Goal: Obtain resource: Obtain resource

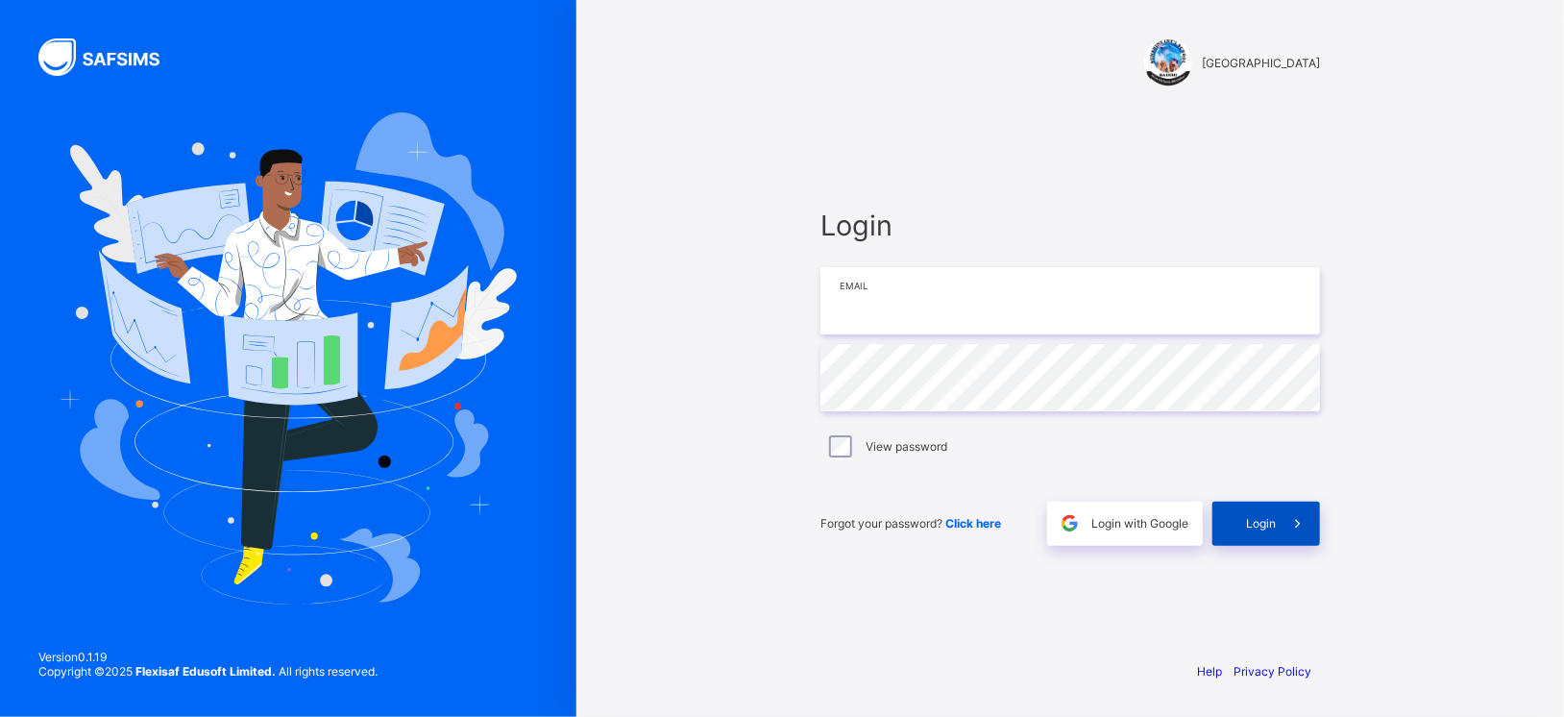
type input "**********"
click at [1301, 526] on icon at bounding box center [1298, 523] width 20 height 18
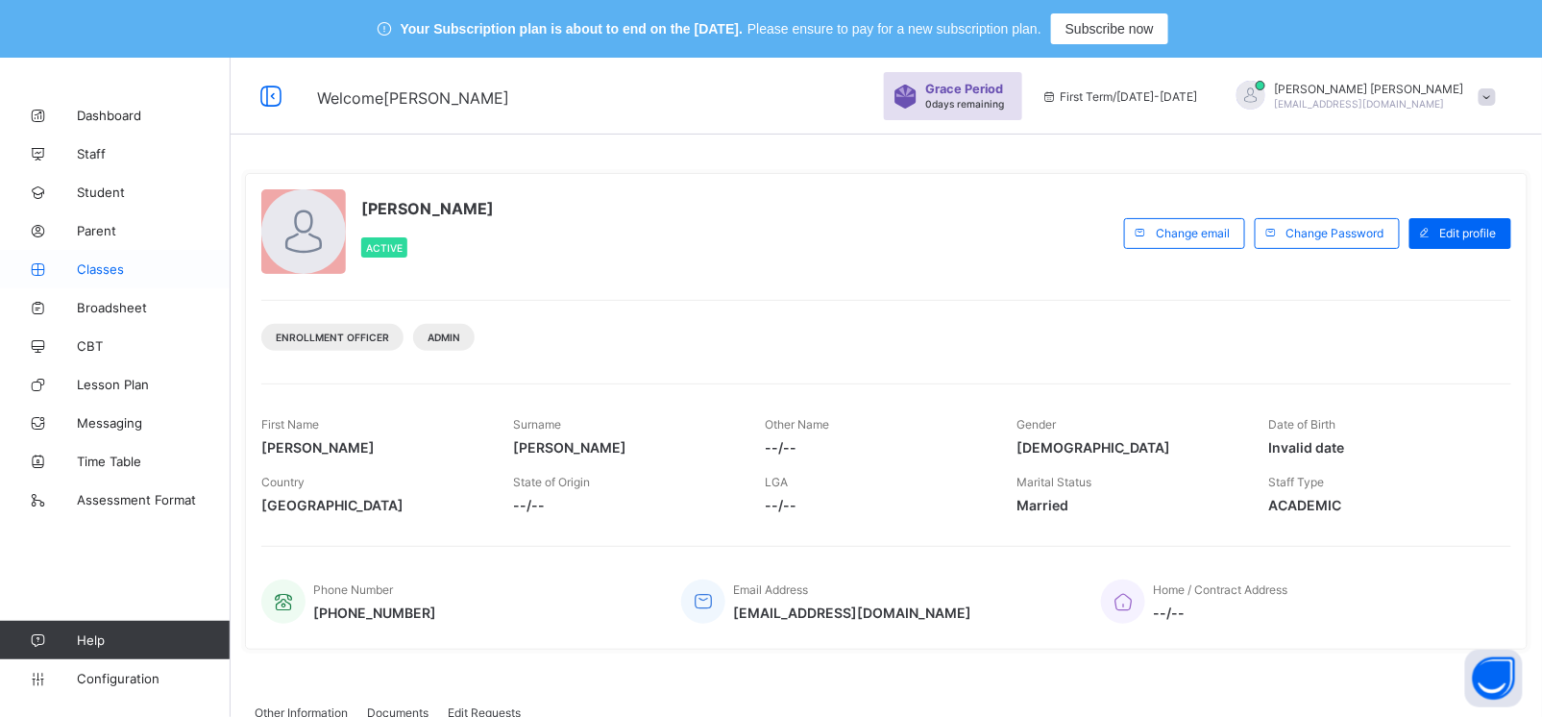
click at [103, 253] on link "Classes" at bounding box center [115, 269] width 231 height 38
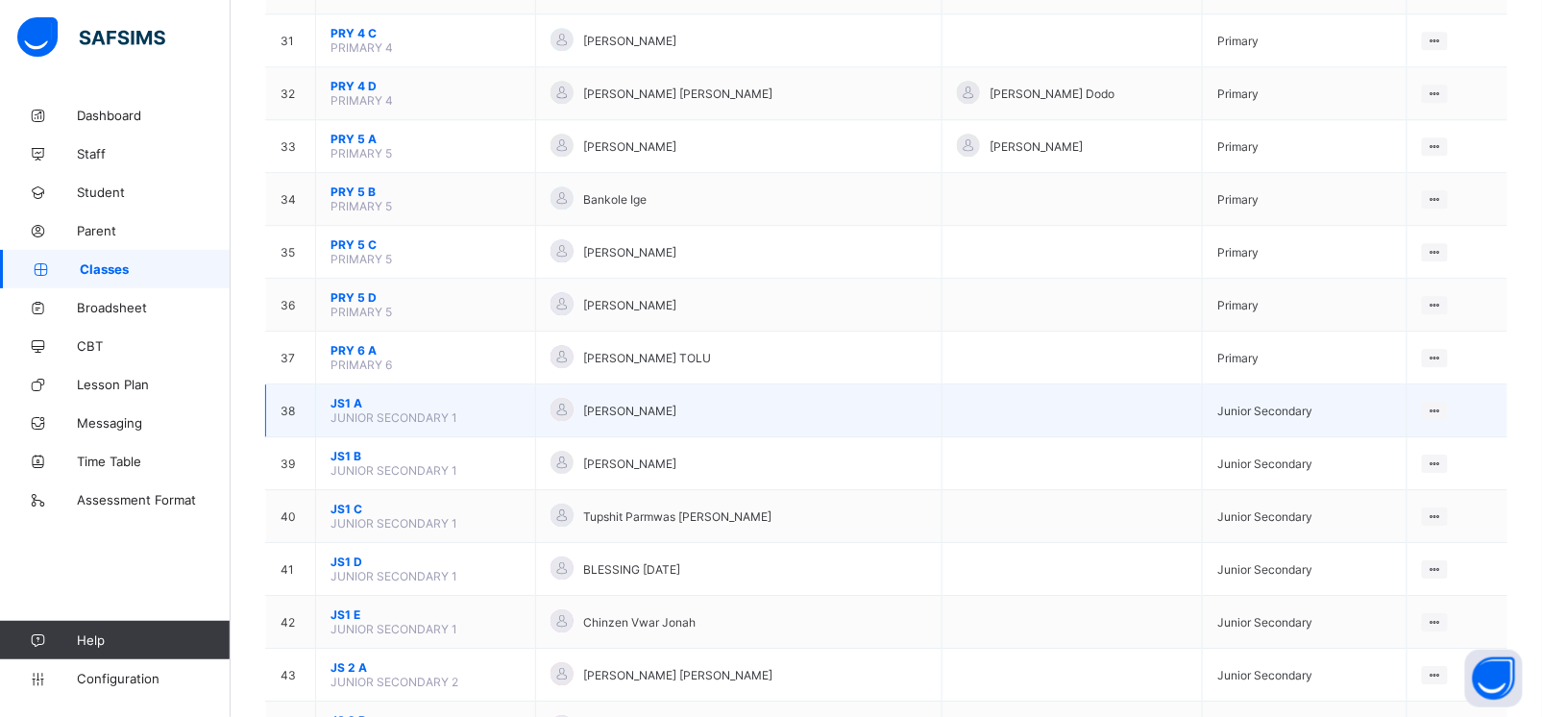
click at [339, 396] on span "JS1 A" at bounding box center [426, 403] width 190 height 14
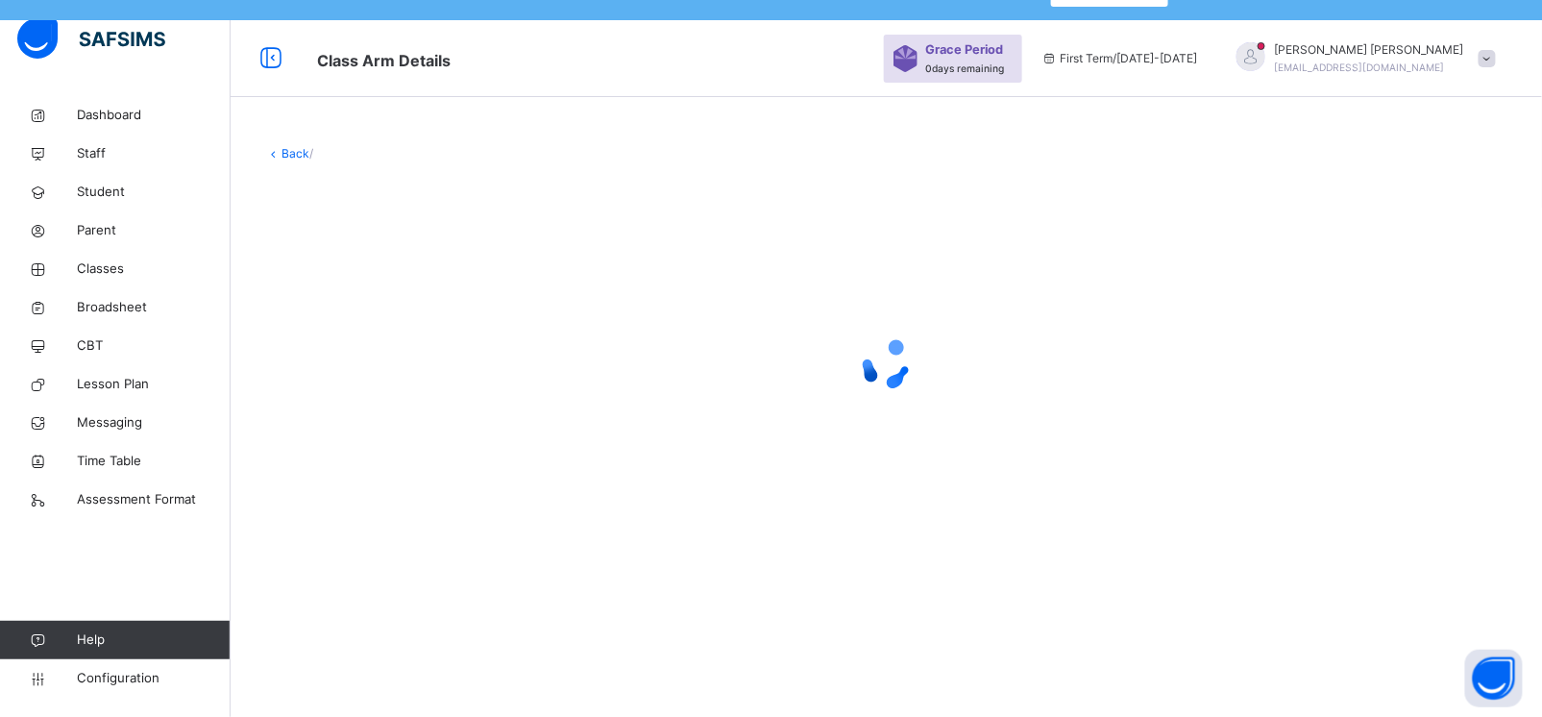
scroll to position [57, 0]
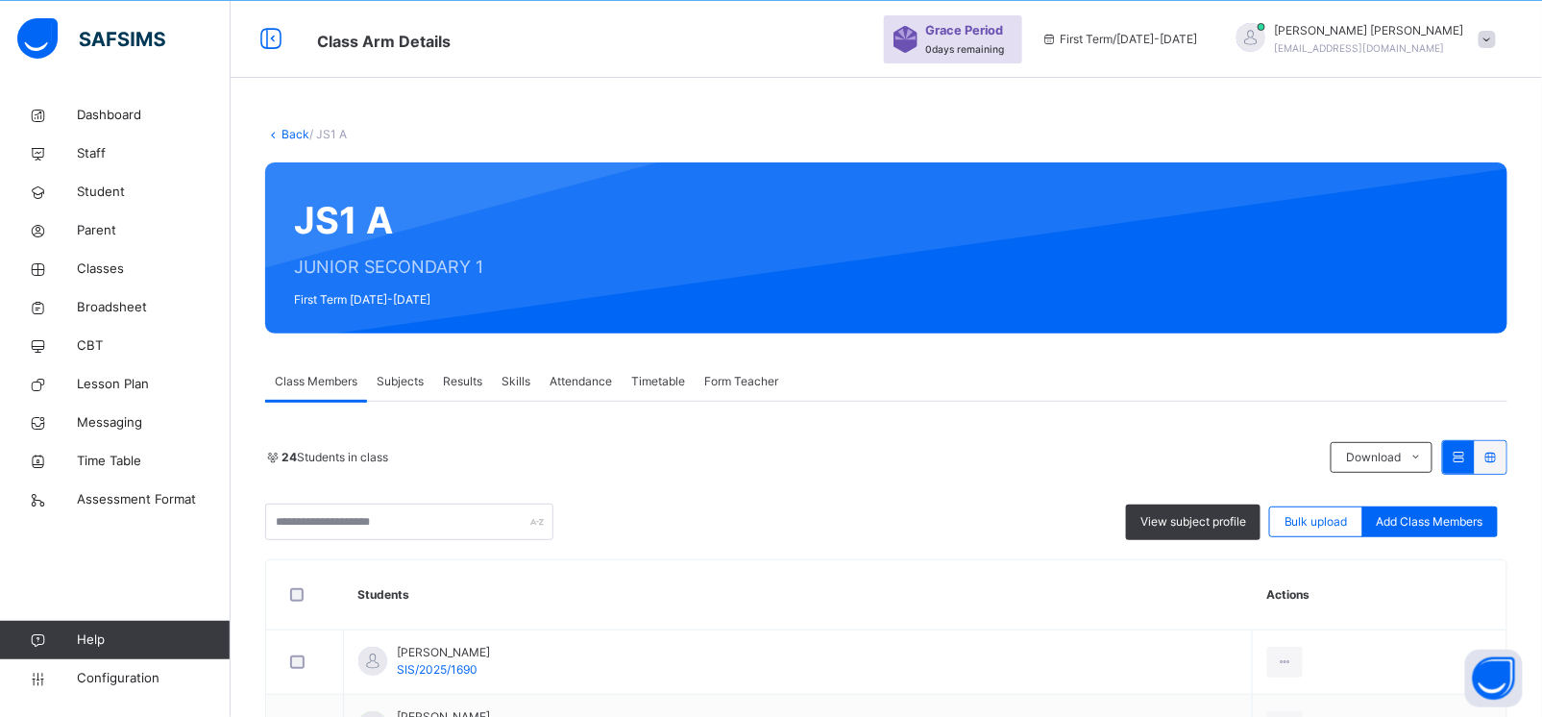
click at [399, 374] on span "Subjects" at bounding box center [400, 381] width 47 height 17
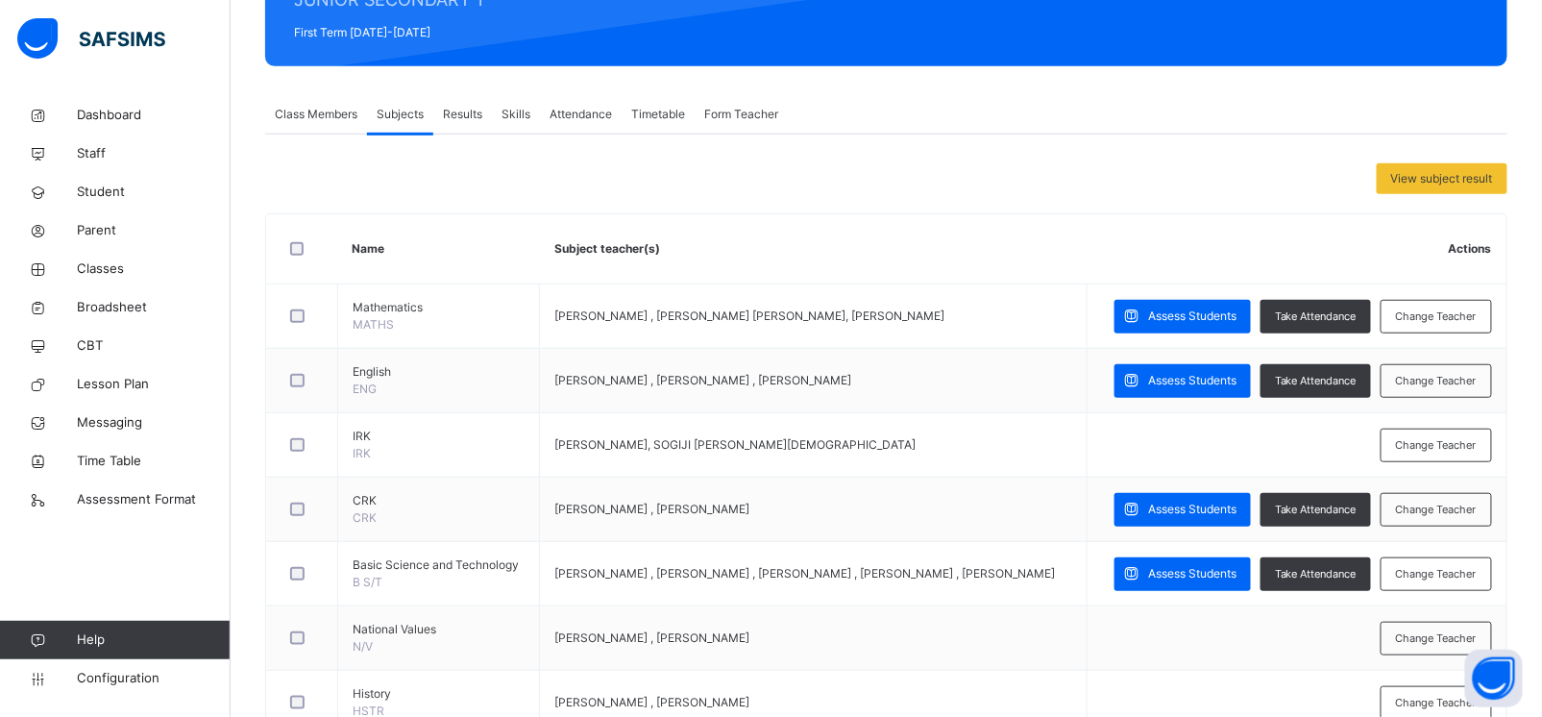
scroll to position [337, 0]
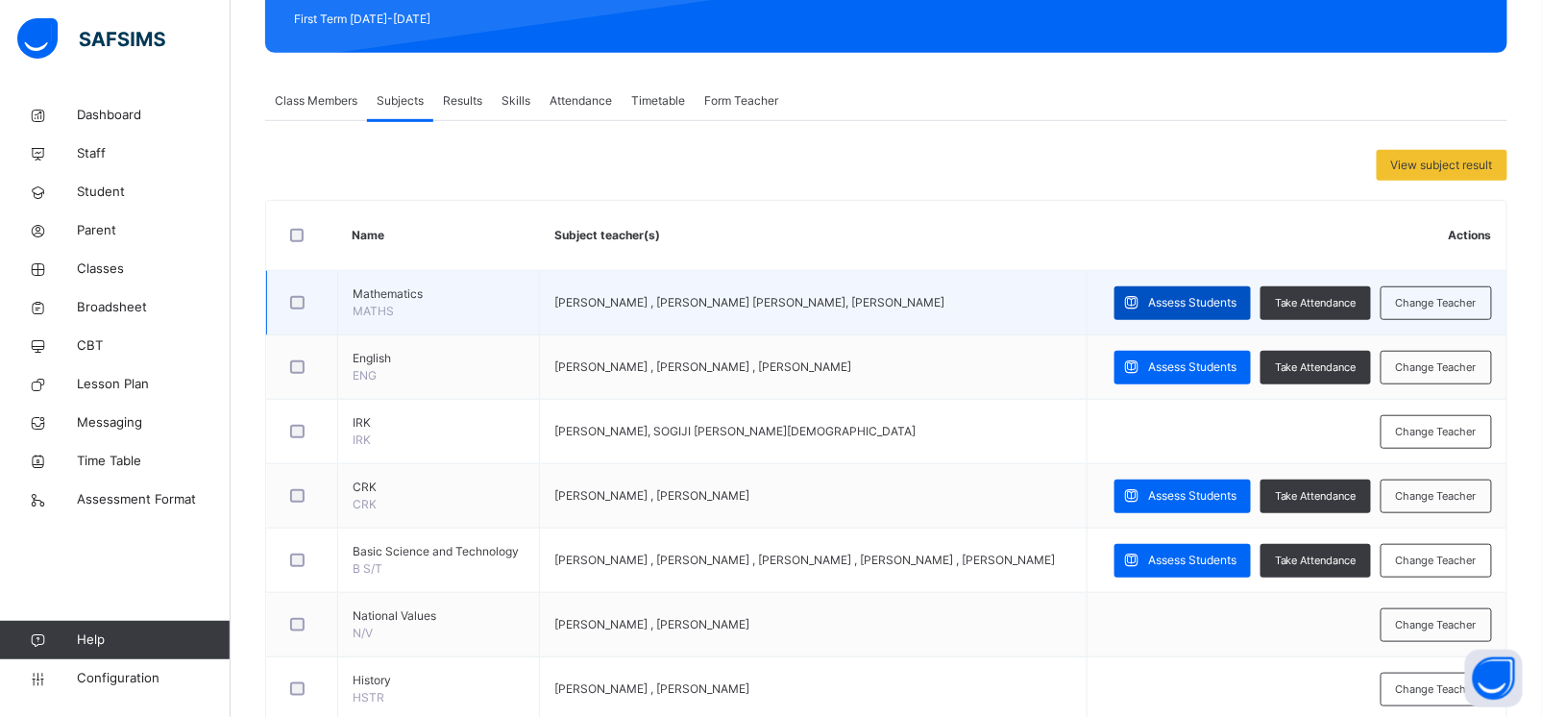
click at [1180, 296] on span "Assess Students" at bounding box center [1192, 302] width 88 height 17
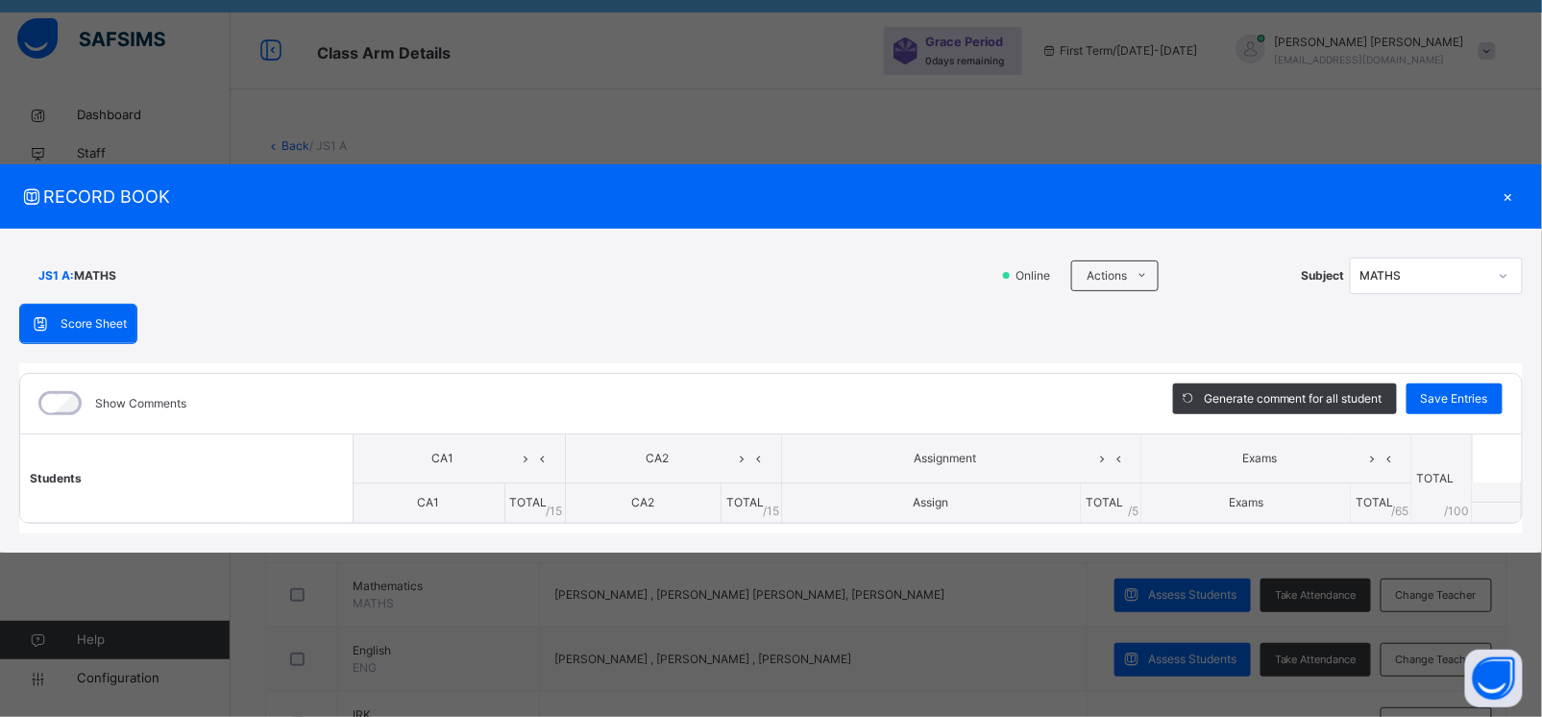
scroll to position [38, 0]
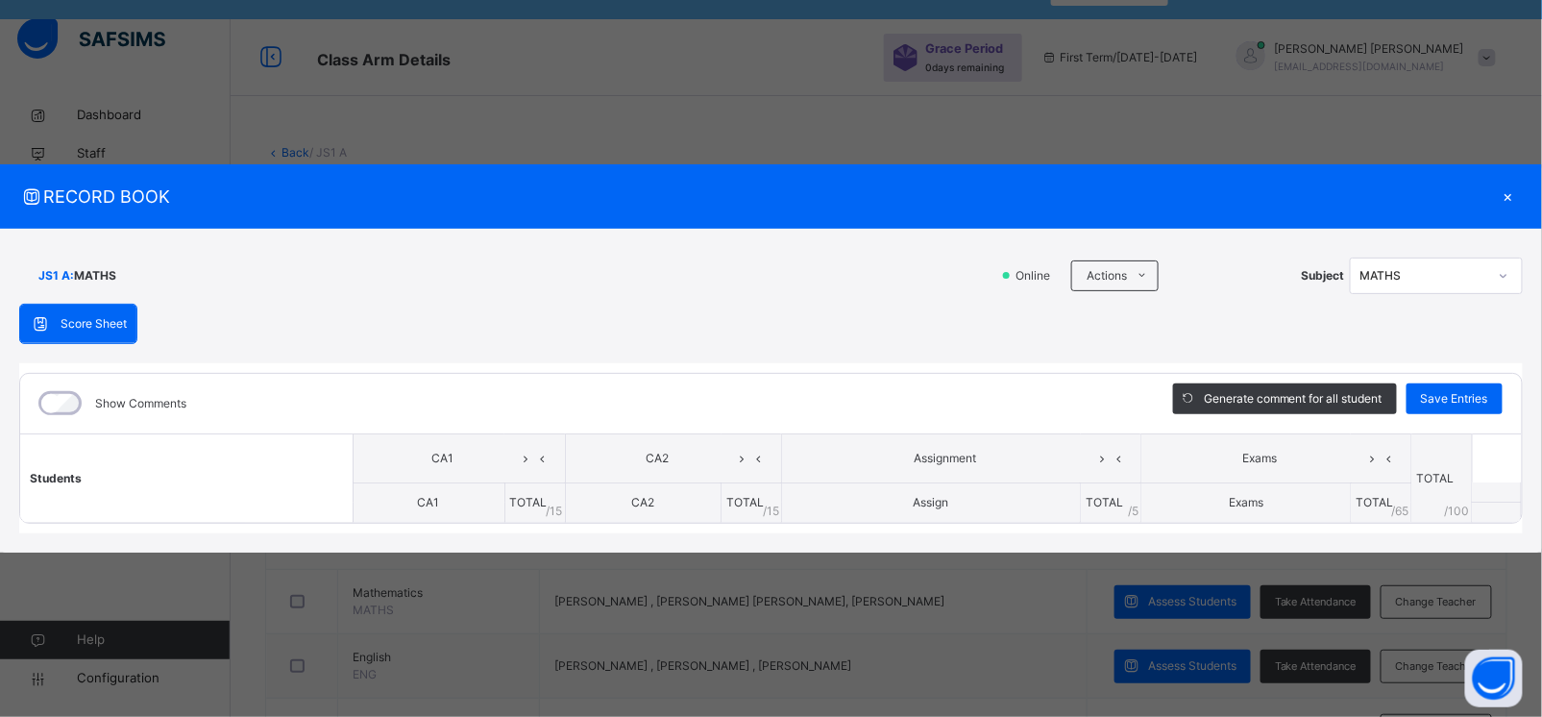
click at [1504, 194] on div "×" at bounding box center [1508, 197] width 29 height 26
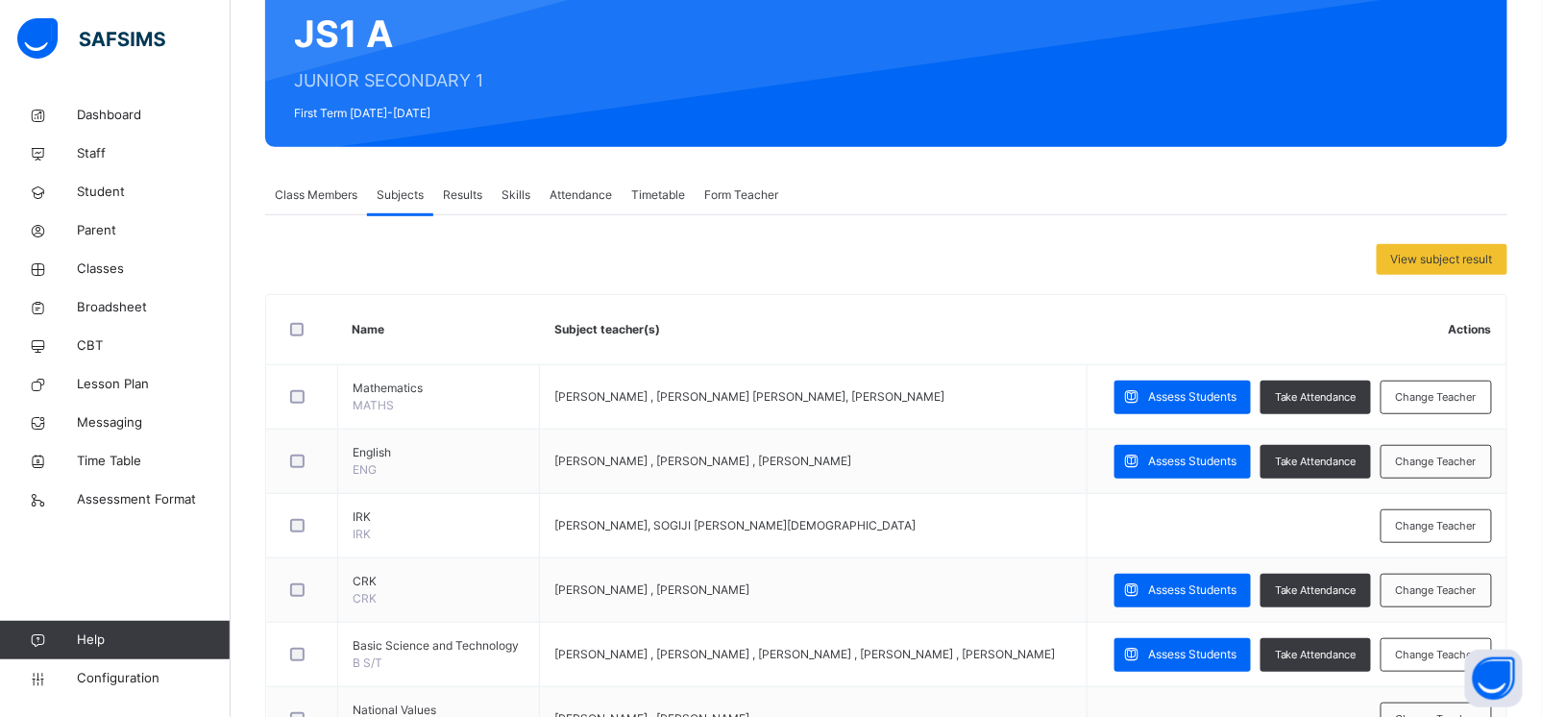
scroll to position [331, 0]
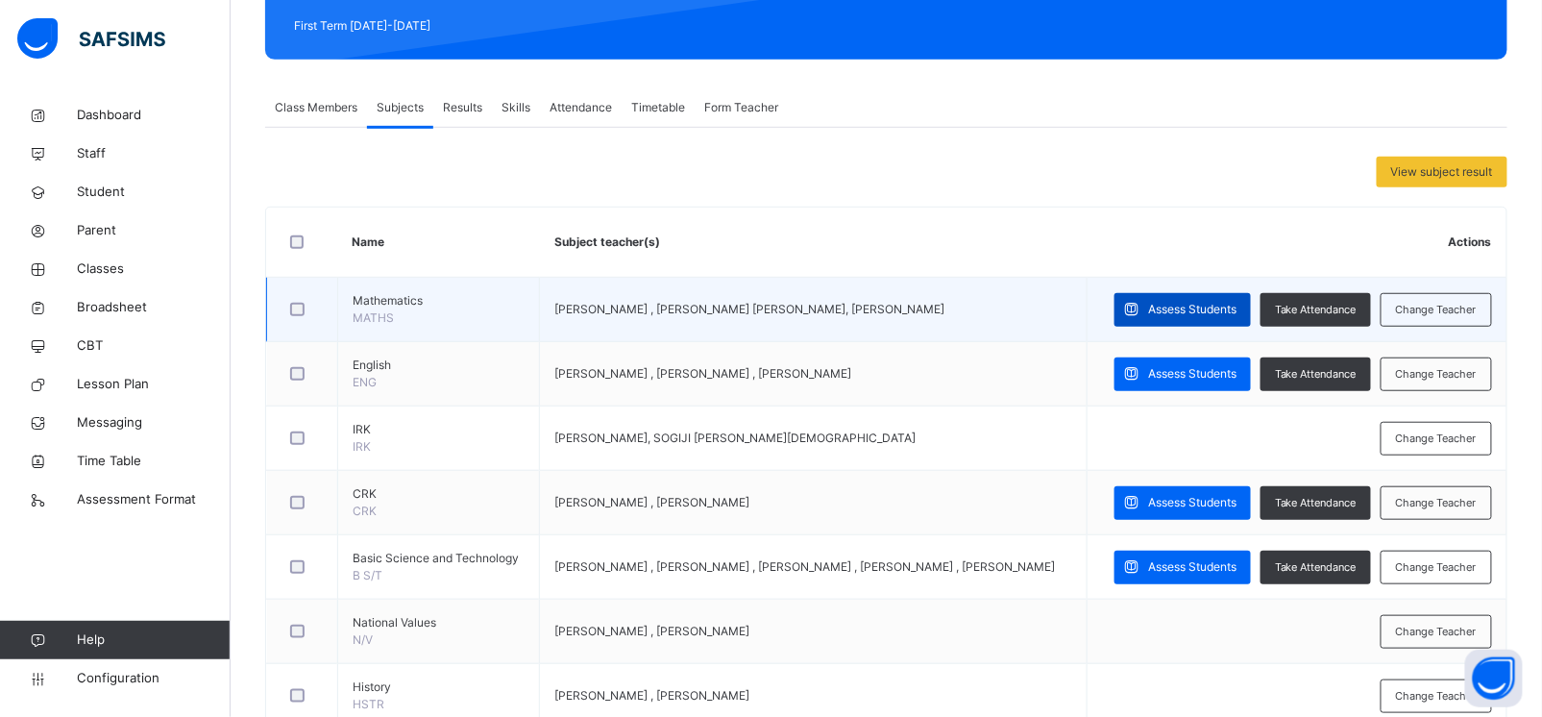
click at [1179, 307] on span "Assess Students" at bounding box center [1192, 309] width 88 height 17
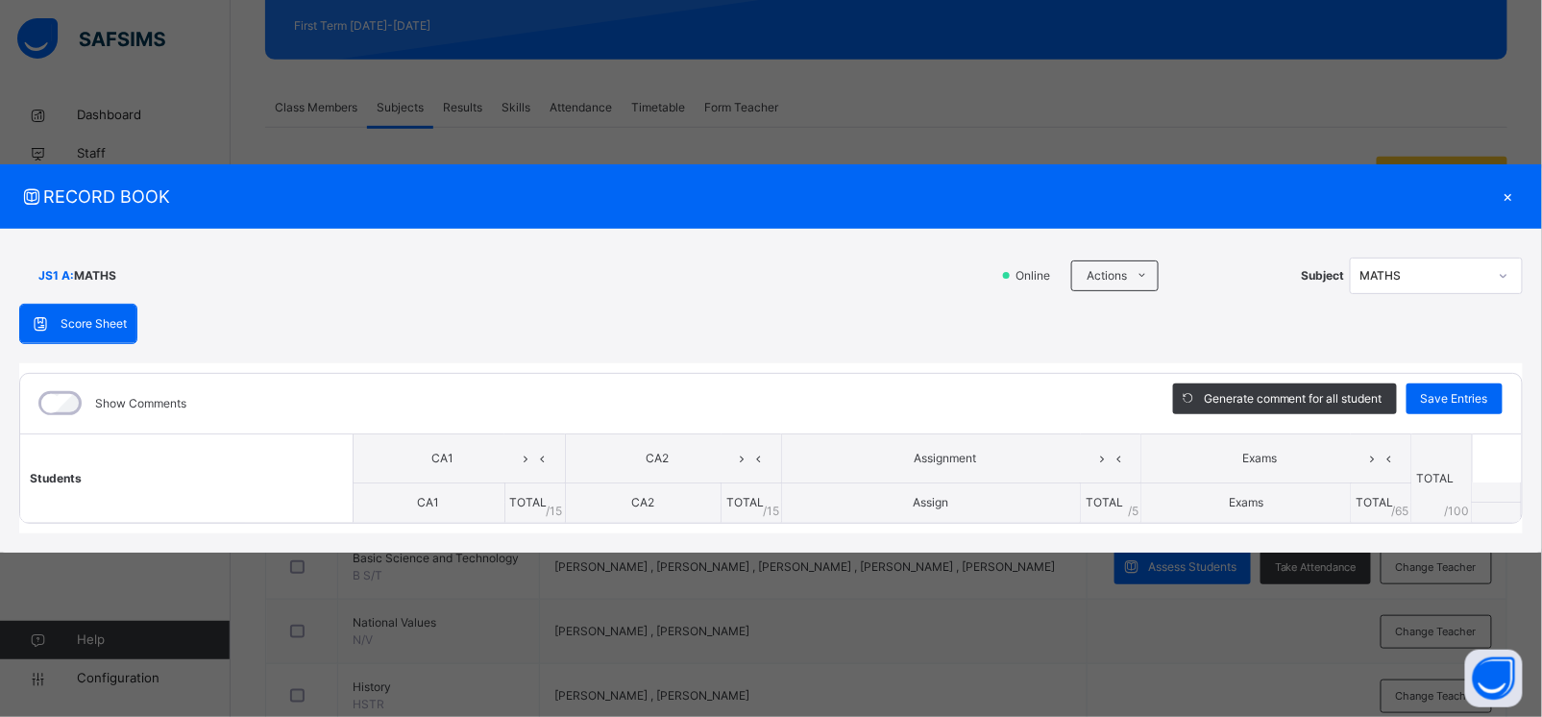
click at [1509, 198] on div "×" at bounding box center [1508, 197] width 29 height 26
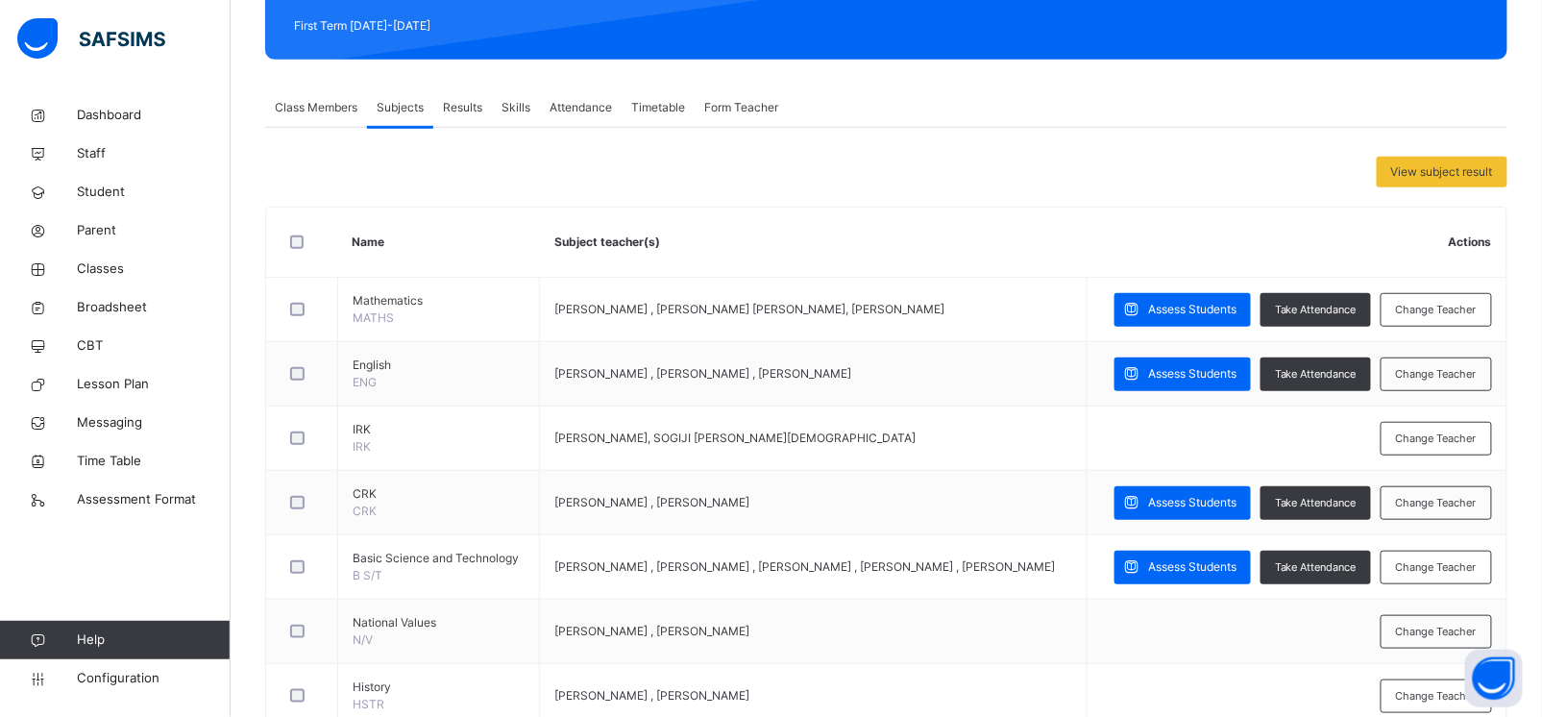
click at [321, 102] on span "Class Members" at bounding box center [316, 107] width 83 height 17
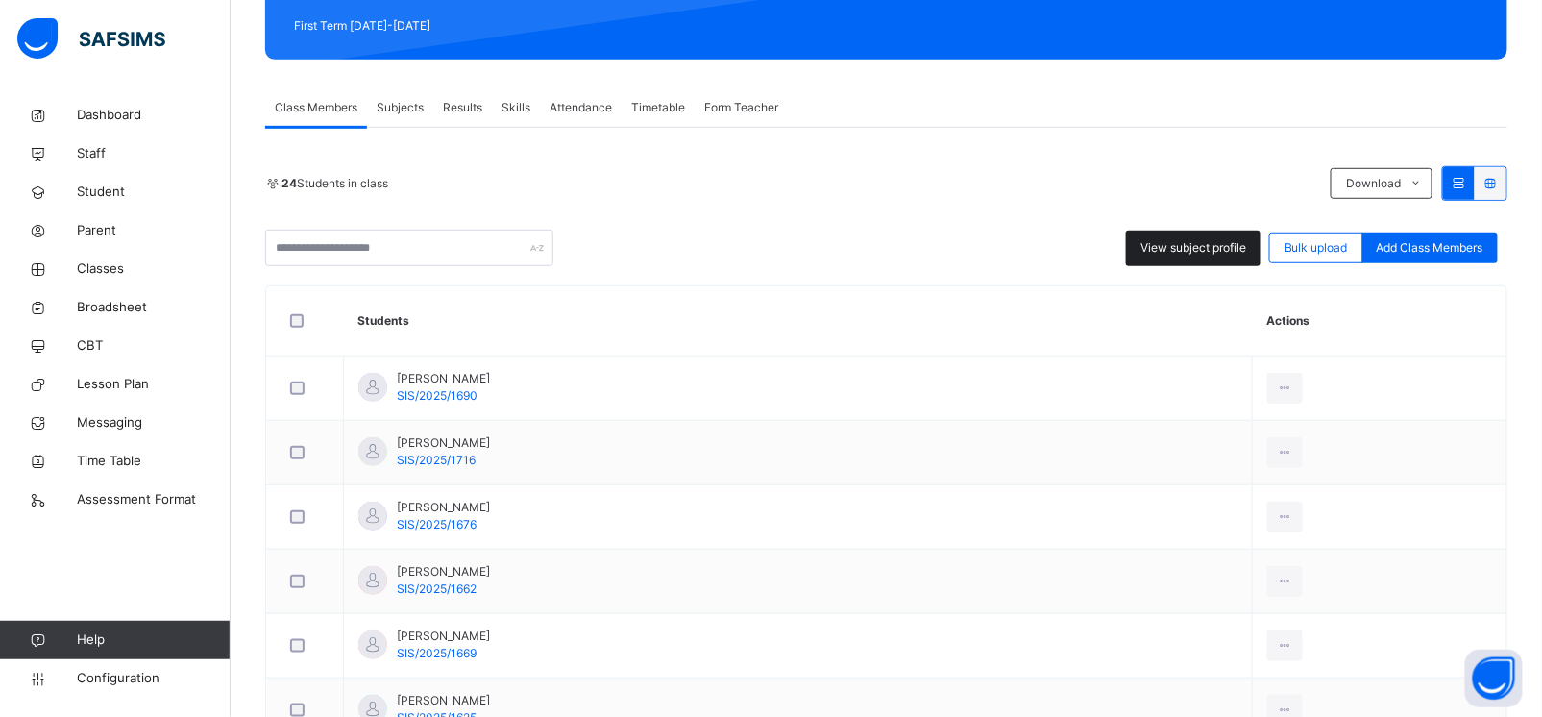
click at [1230, 250] on span "View subject profile" at bounding box center [1194, 247] width 106 height 17
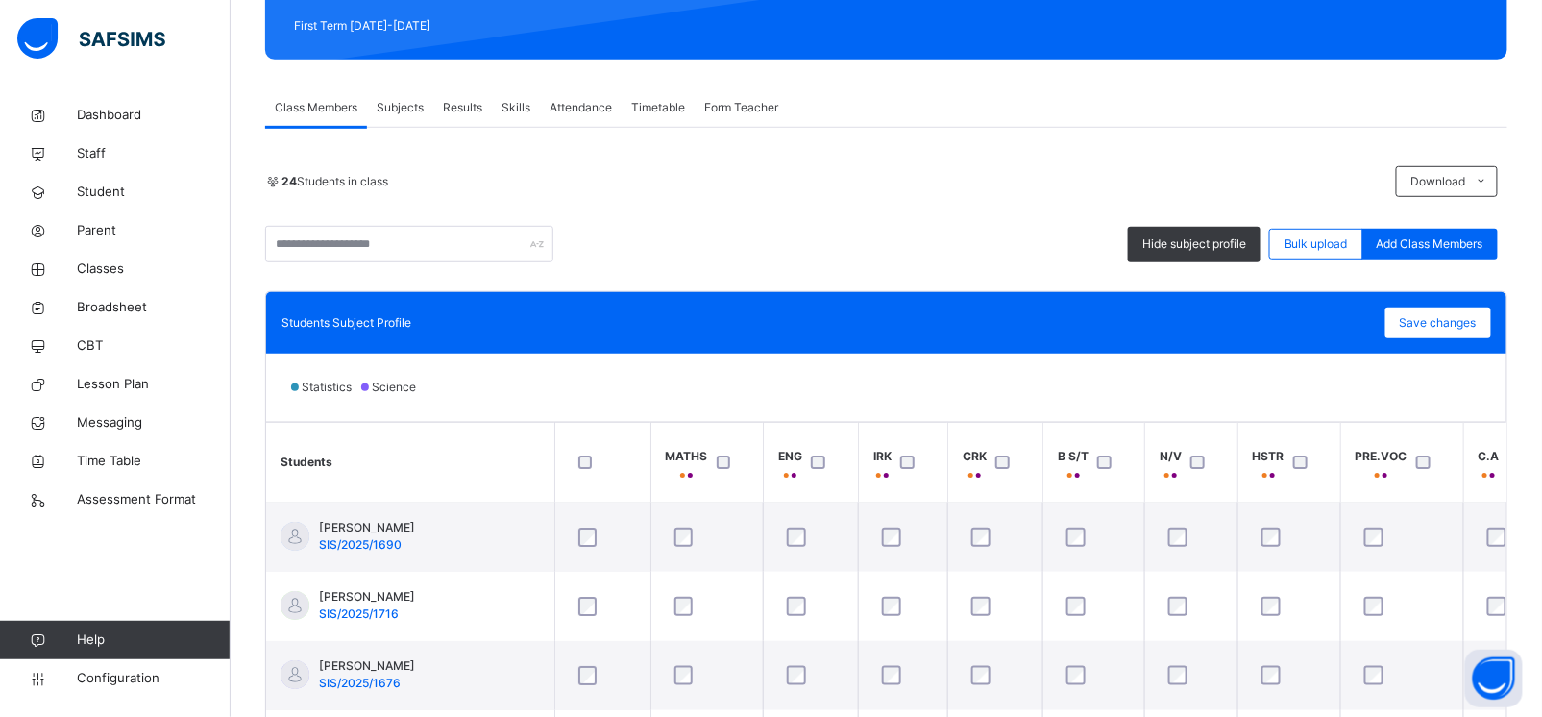
click at [397, 106] on span "Subjects" at bounding box center [400, 107] width 47 height 17
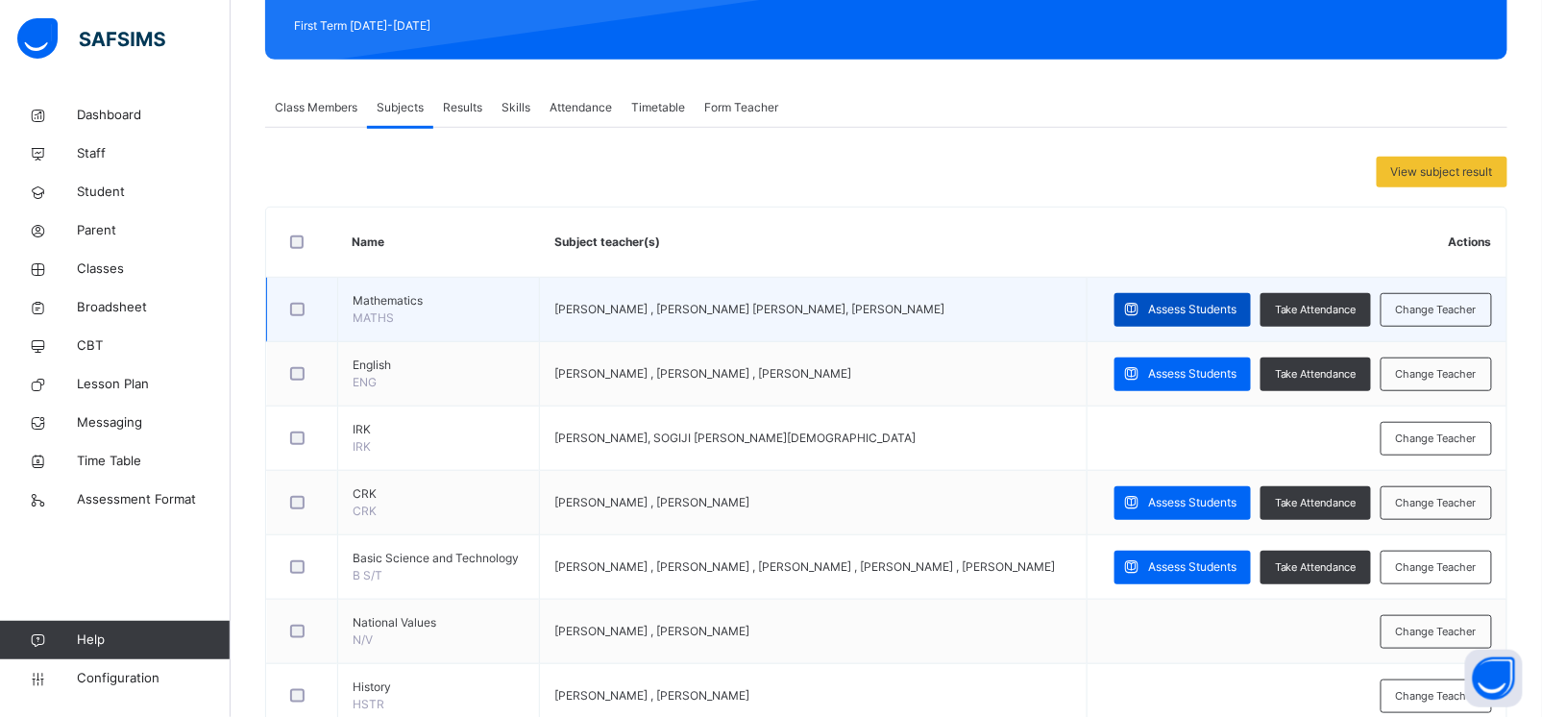
click at [1187, 316] on span "Assess Students" at bounding box center [1192, 309] width 88 height 17
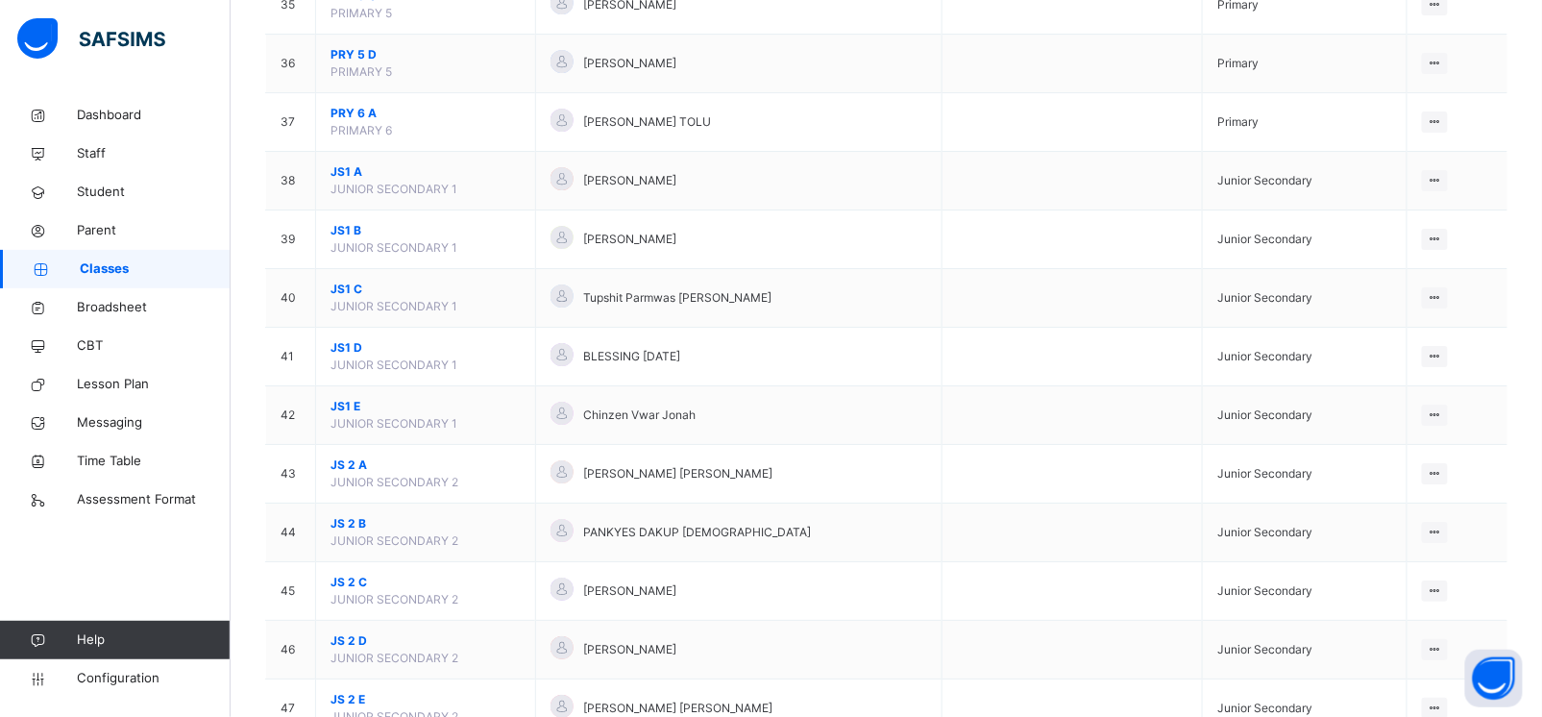
scroll to position [2309, 0]
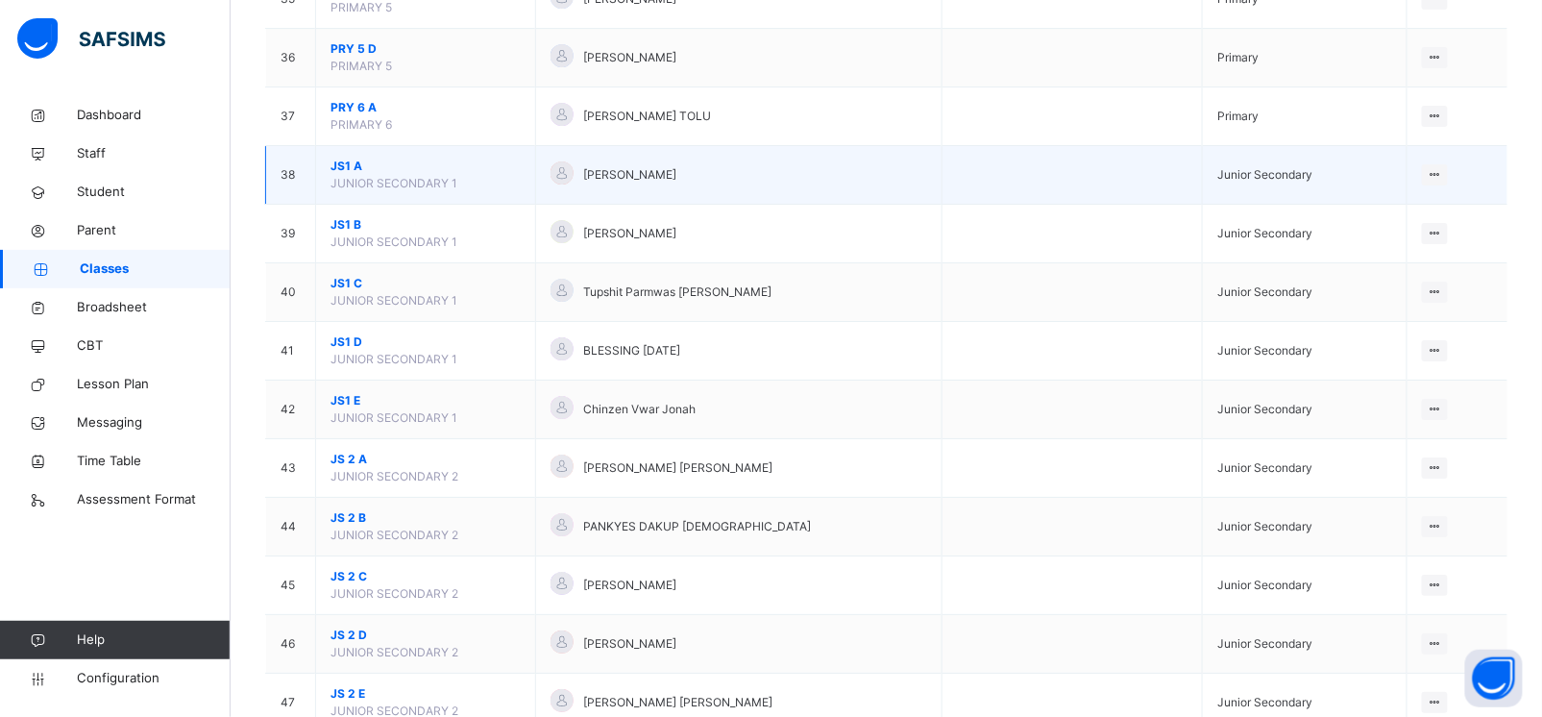
click at [345, 175] on span "JS1 A" at bounding box center [426, 166] width 190 height 17
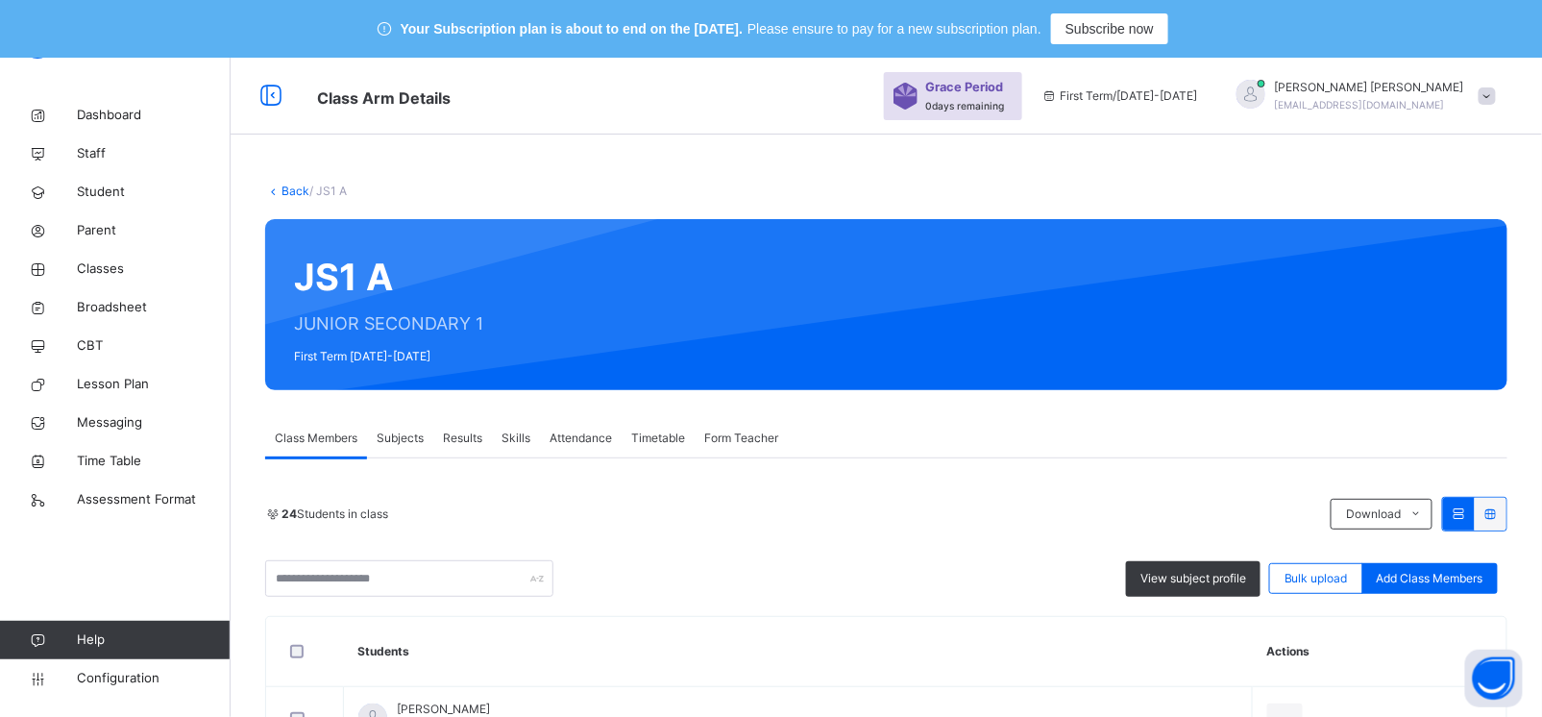
click at [395, 437] on span "Subjects" at bounding box center [400, 438] width 47 height 17
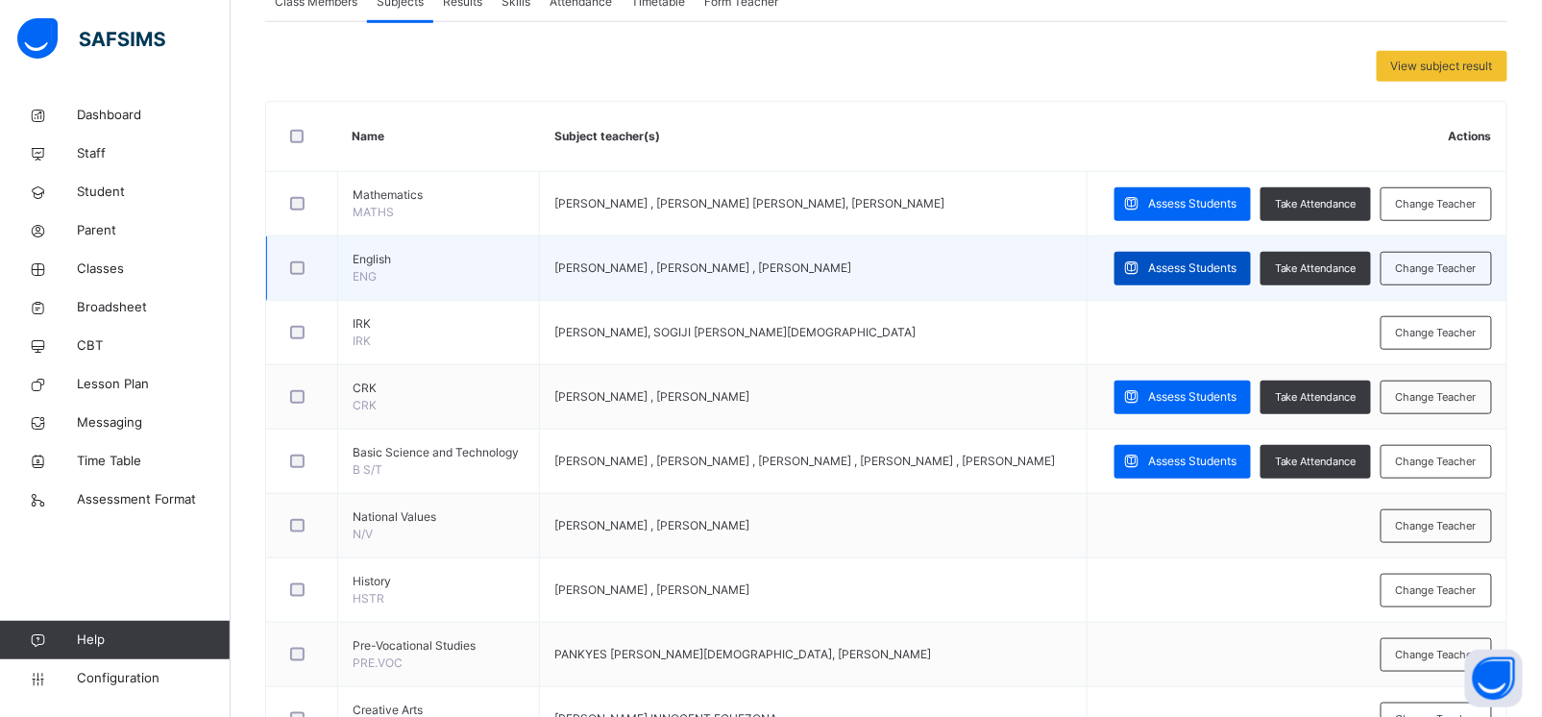
scroll to position [408, 0]
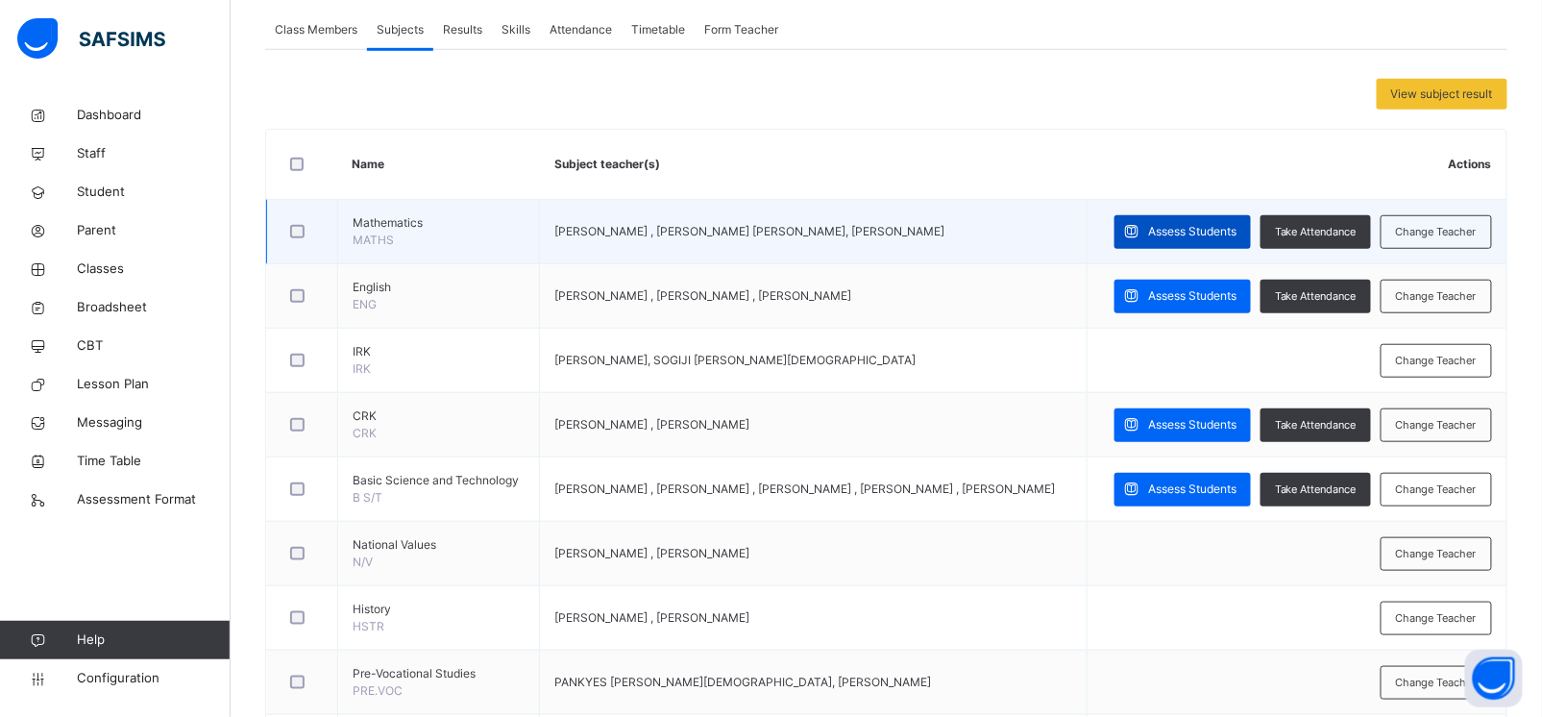
click at [1198, 215] on div "Assess Students" at bounding box center [1183, 232] width 136 height 34
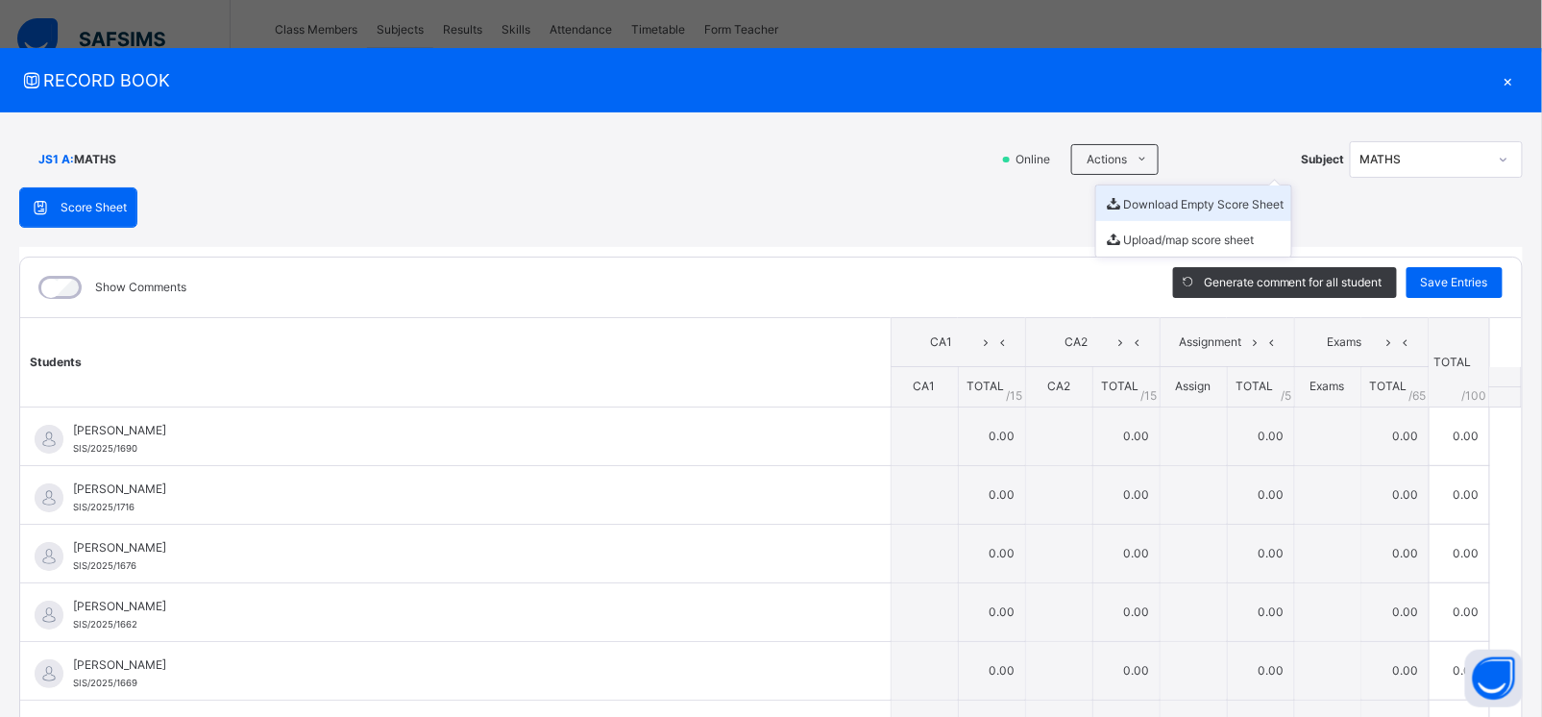
click at [1125, 209] on li "Download Empty Score Sheet" at bounding box center [1193, 203] width 195 height 36
click at [1512, 73] on div "×" at bounding box center [1508, 80] width 29 height 26
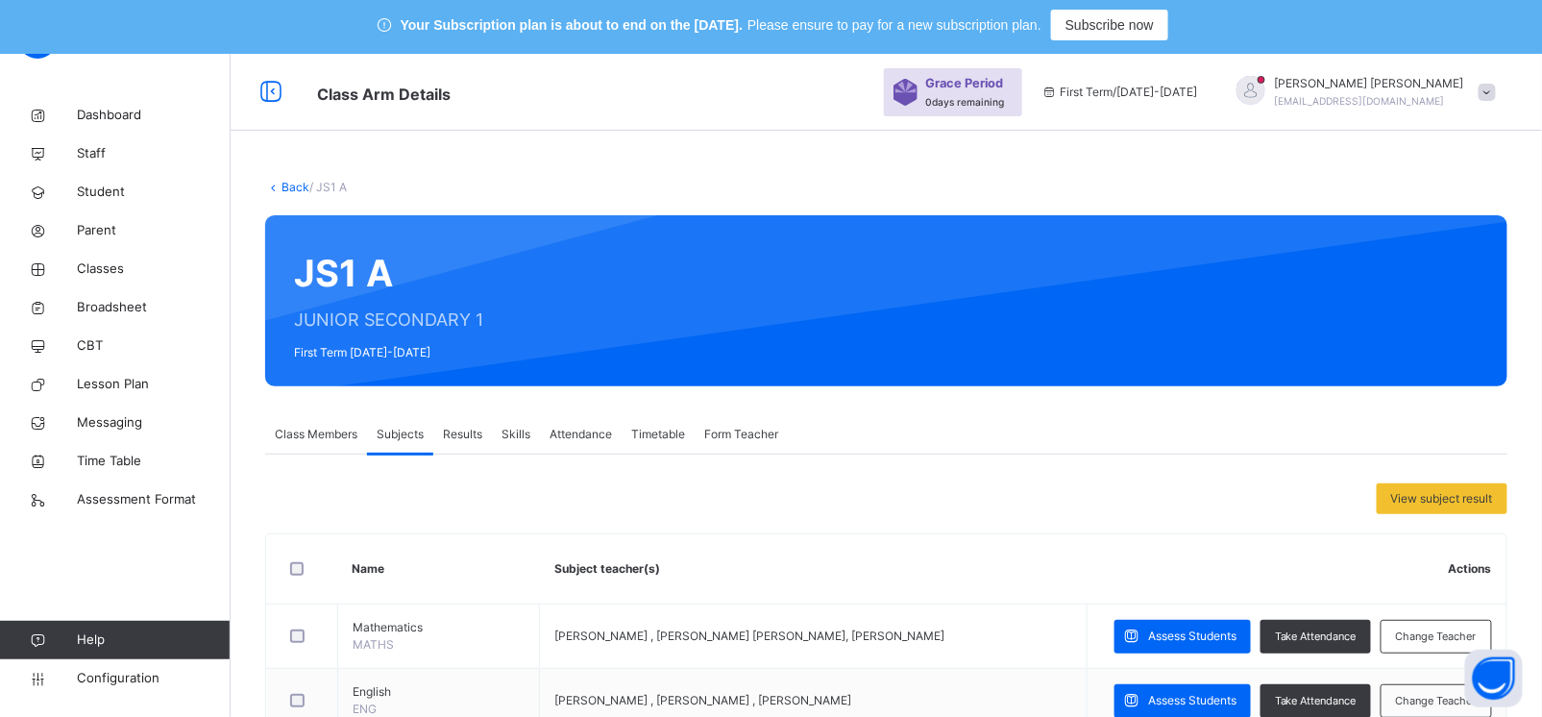
scroll to position [0, 0]
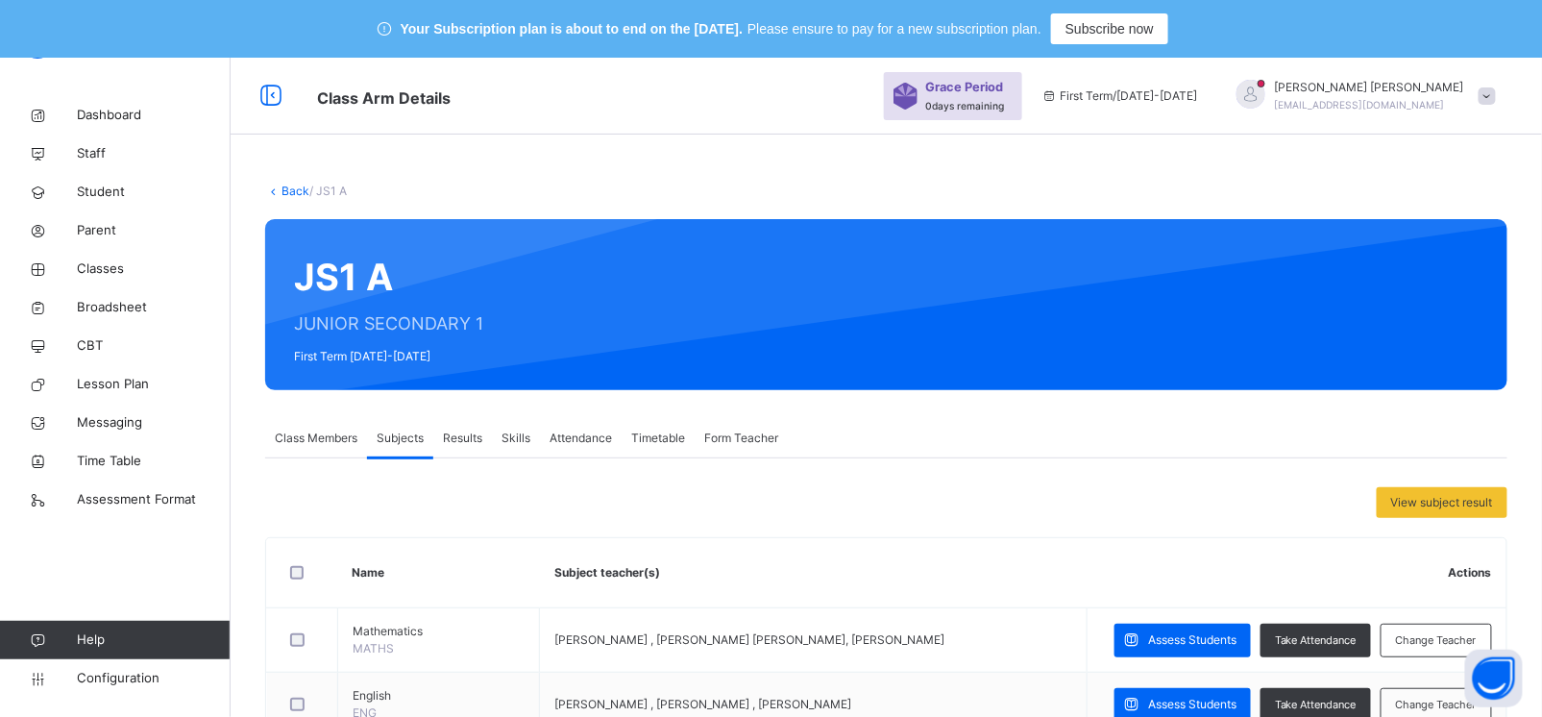
click at [290, 188] on link "Back" at bounding box center [296, 191] width 28 height 14
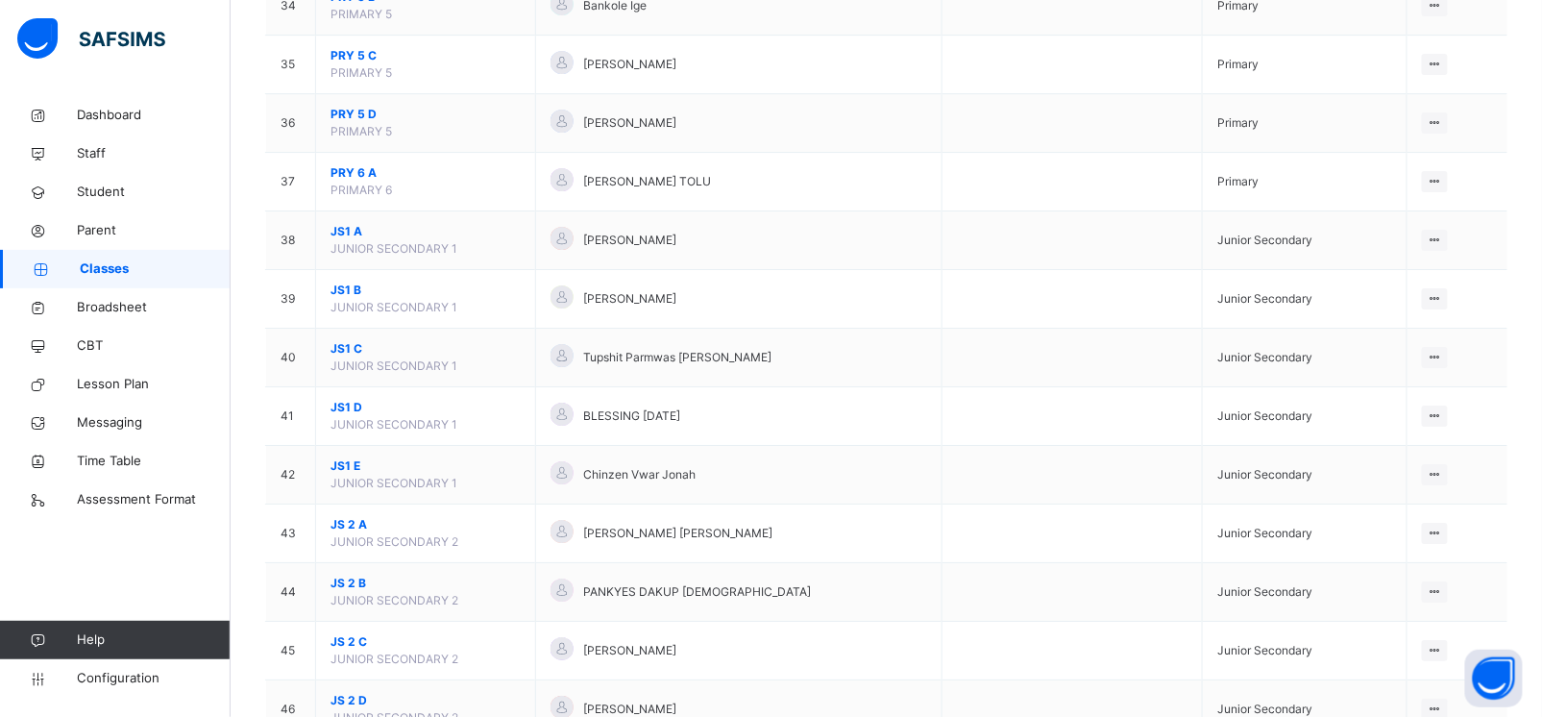
scroll to position [2318, 0]
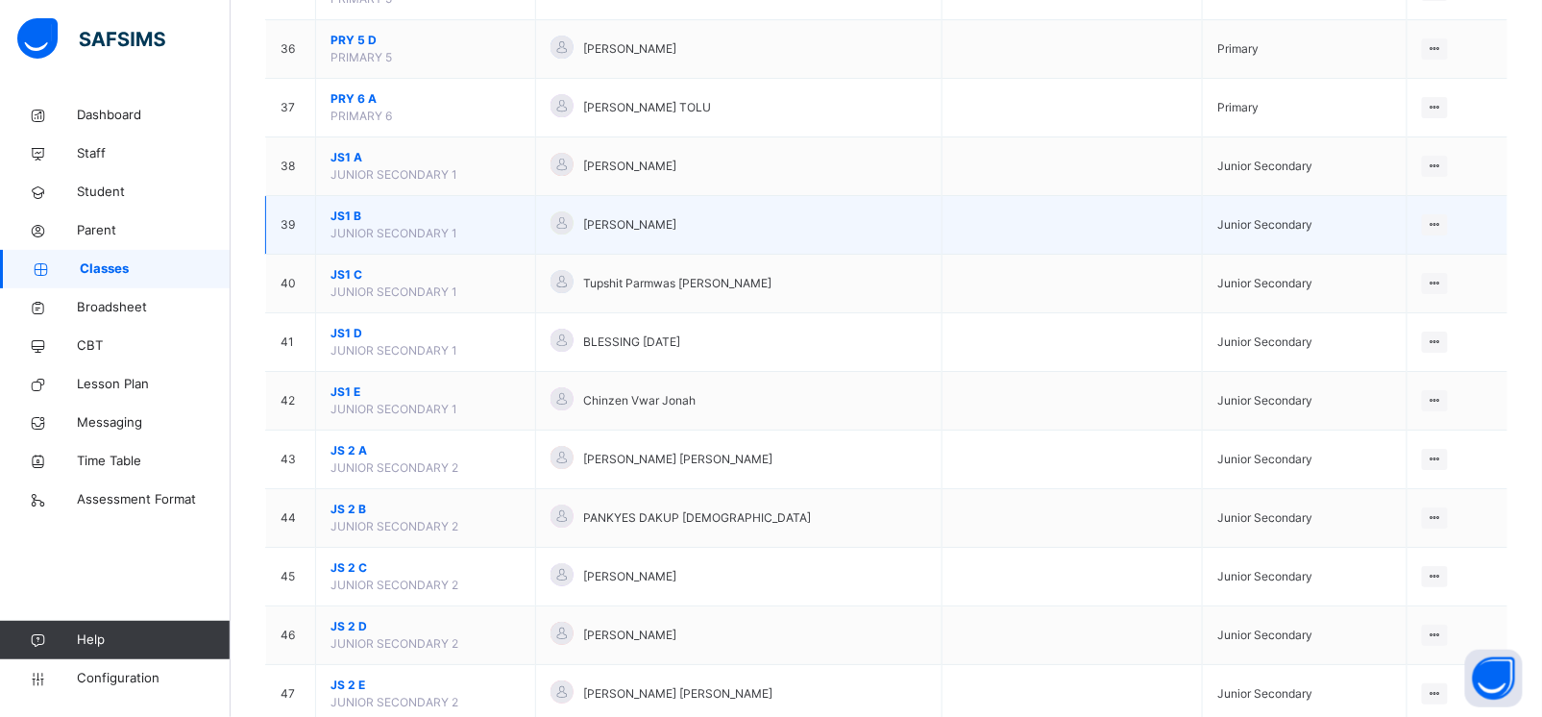
click at [344, 217] on span "JS1 B" at bounding box center [426, 216] width 190 height 17
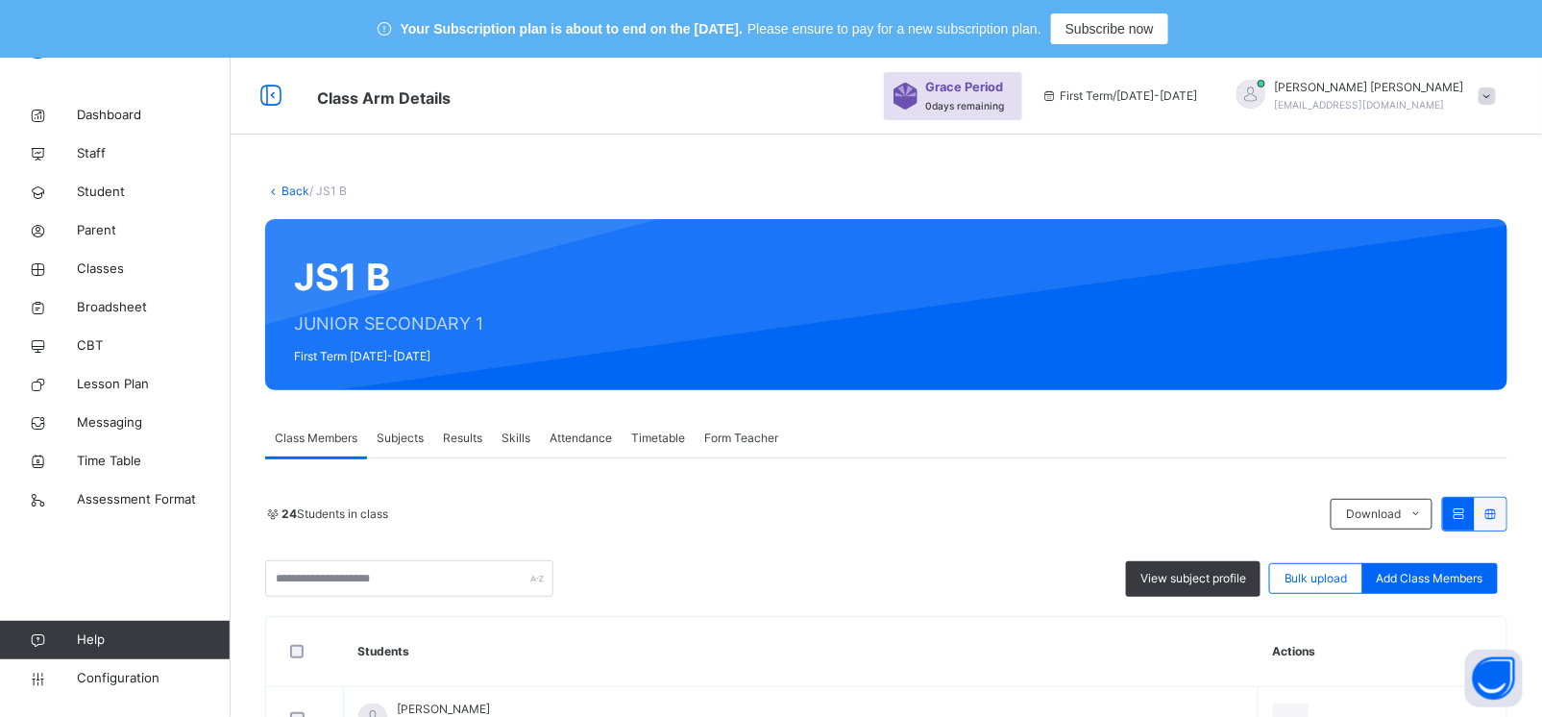
click at [390, 442] on span "Subjects" at bounding box center [400, 438] width 47 height 17
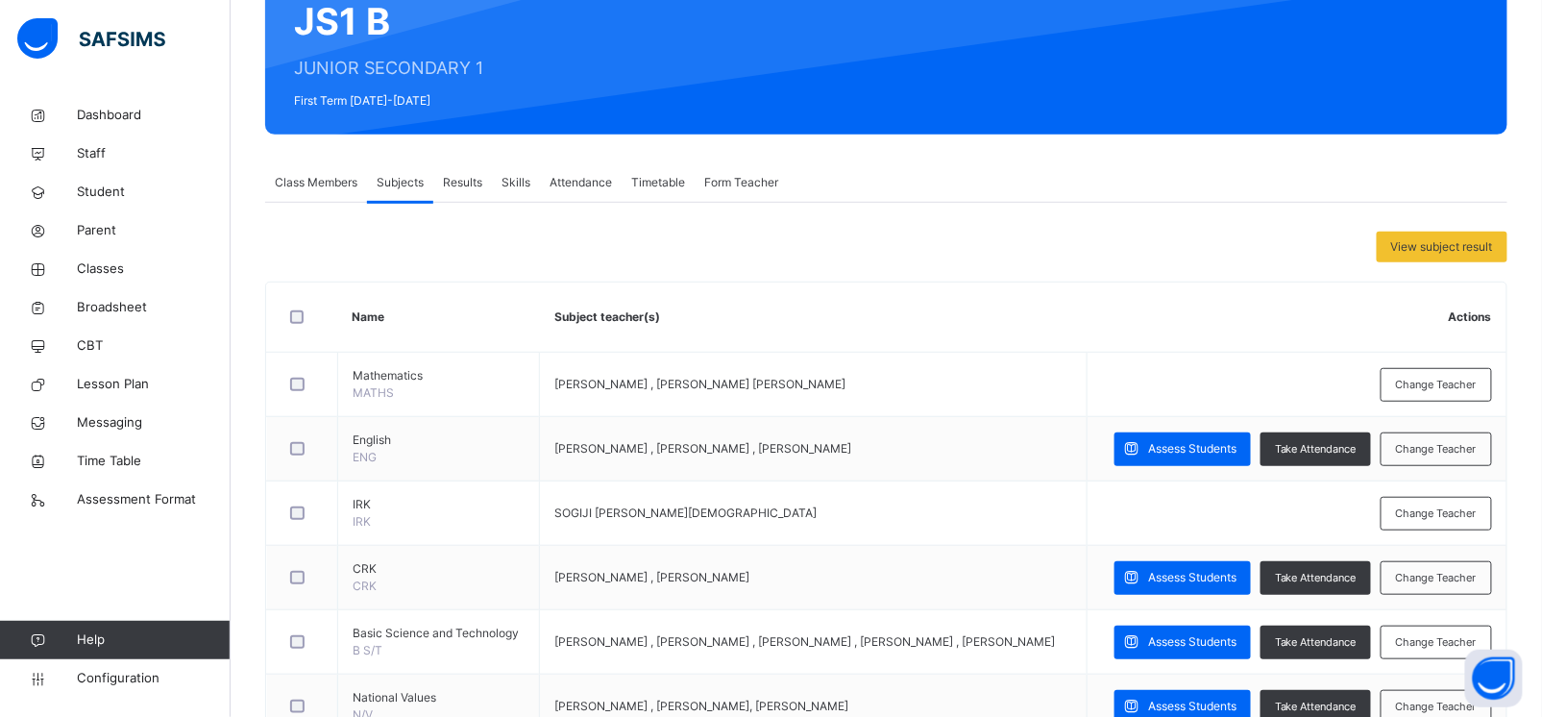
scroll to position [347, 0]
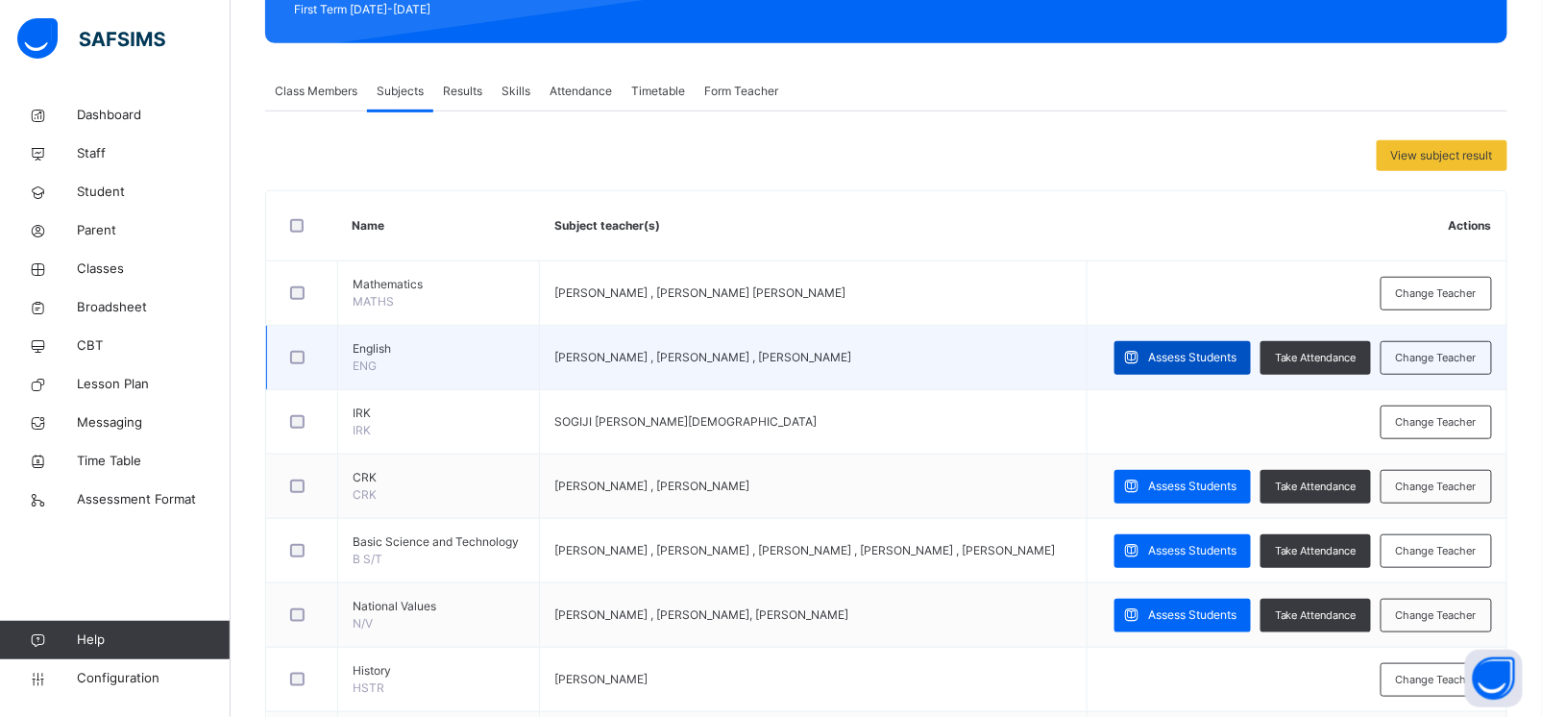
click at [1180, 365] on span "Assess Students" at bounding box center [1192, 357] width 88 height 17
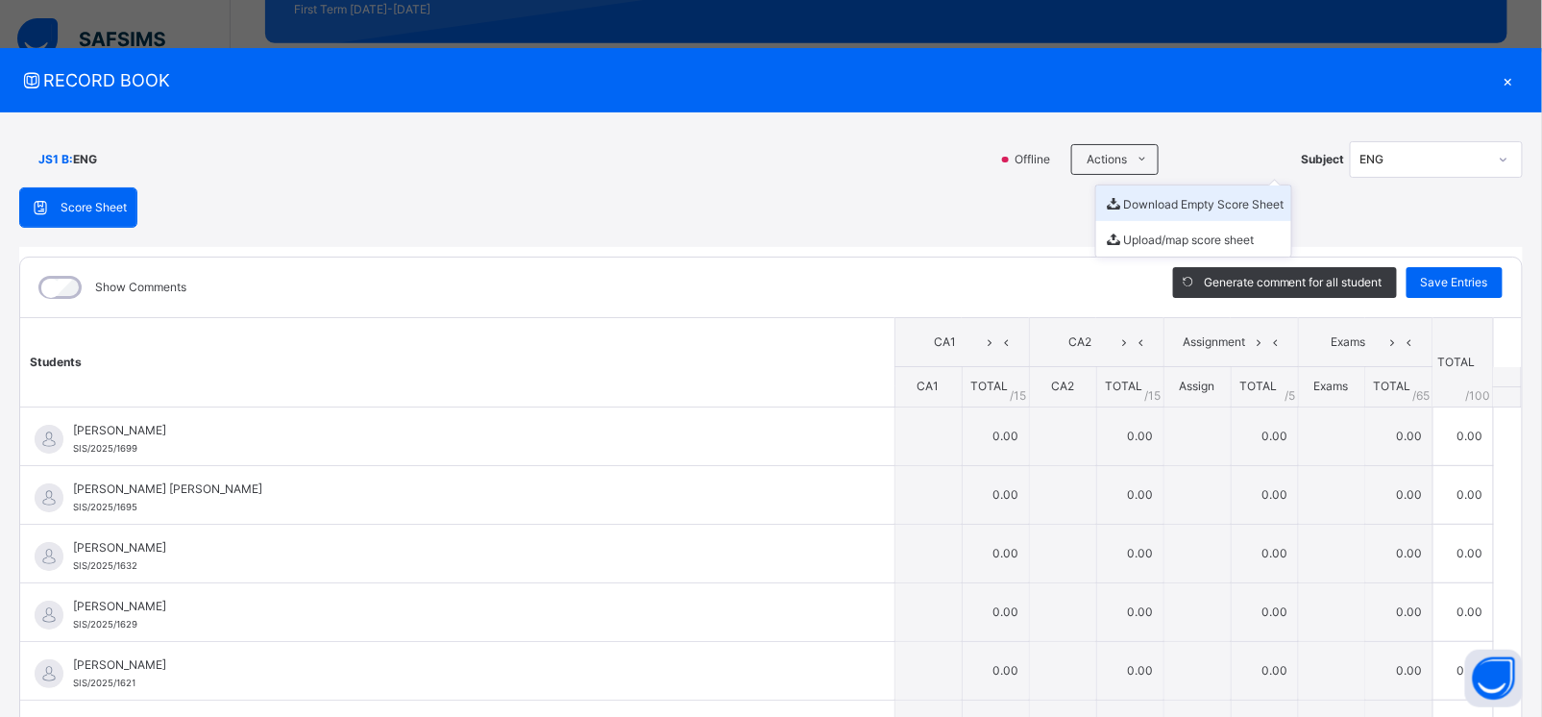
click at [1135, 206] on li "Download Empty Score Sheet" at bounding box center [1193, 203] width 195 height 36
click at [1502, 70] on div "×" at bounding box center [1508, 80] width 29 height 26
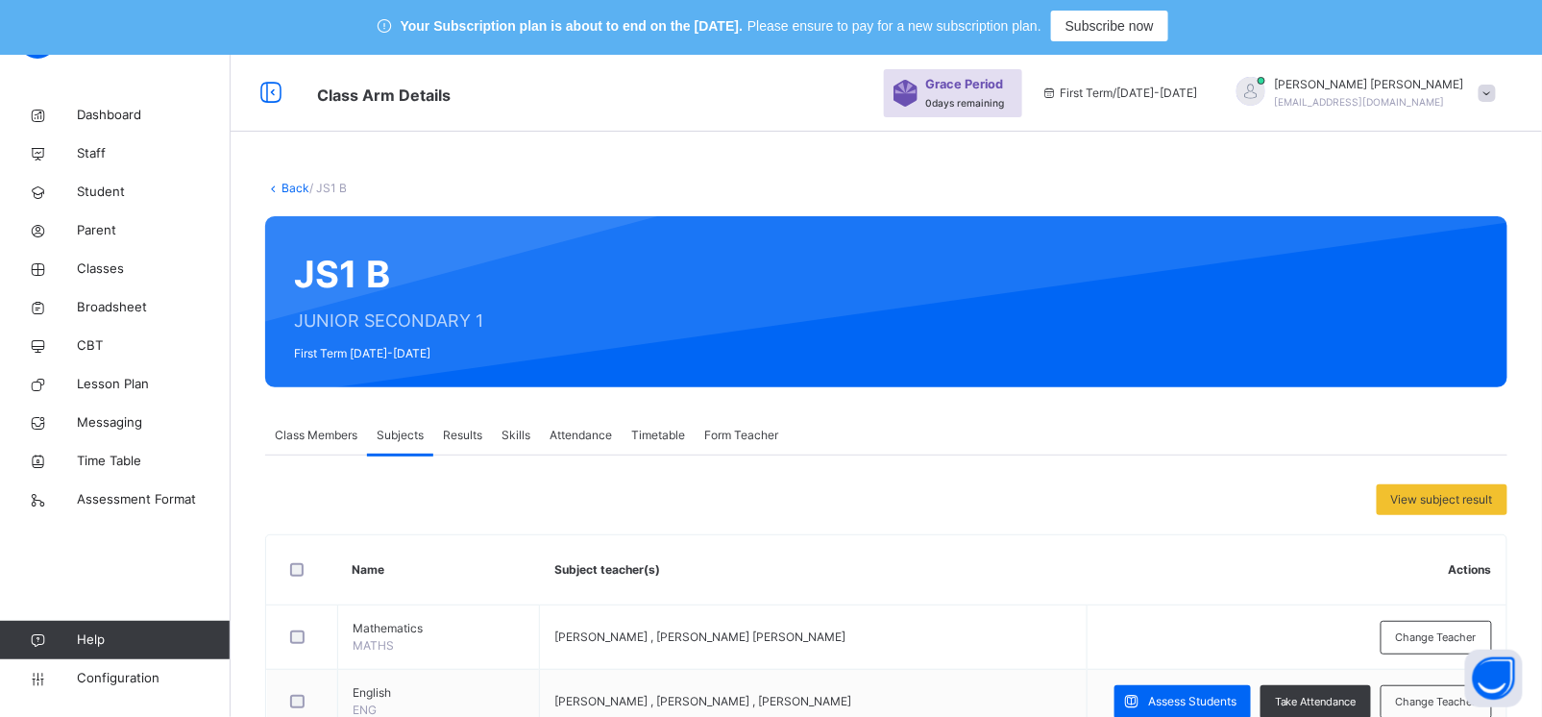
scroll to position [0, 0]
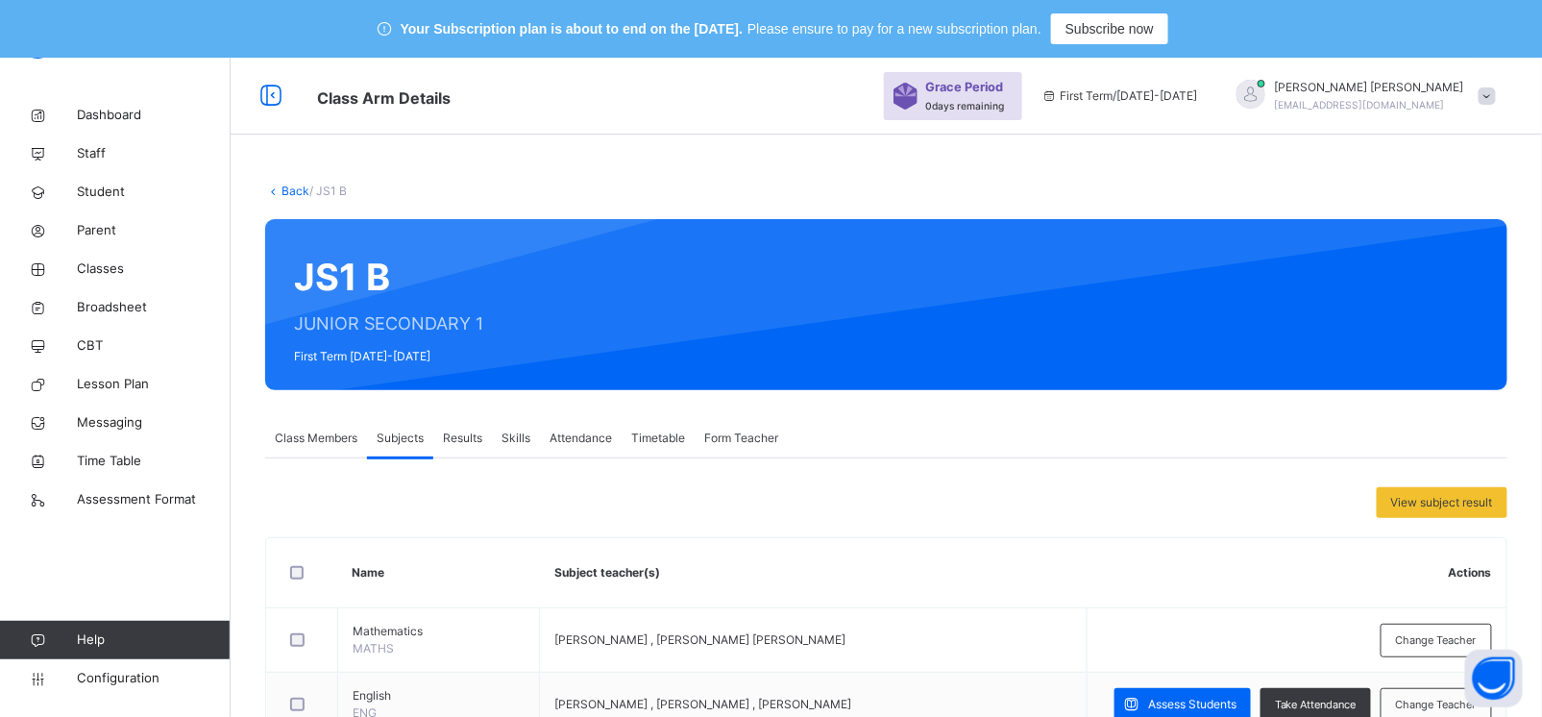
click at [289, 185] on link "Back" at bounding box center [296, 191] width 28 height 14
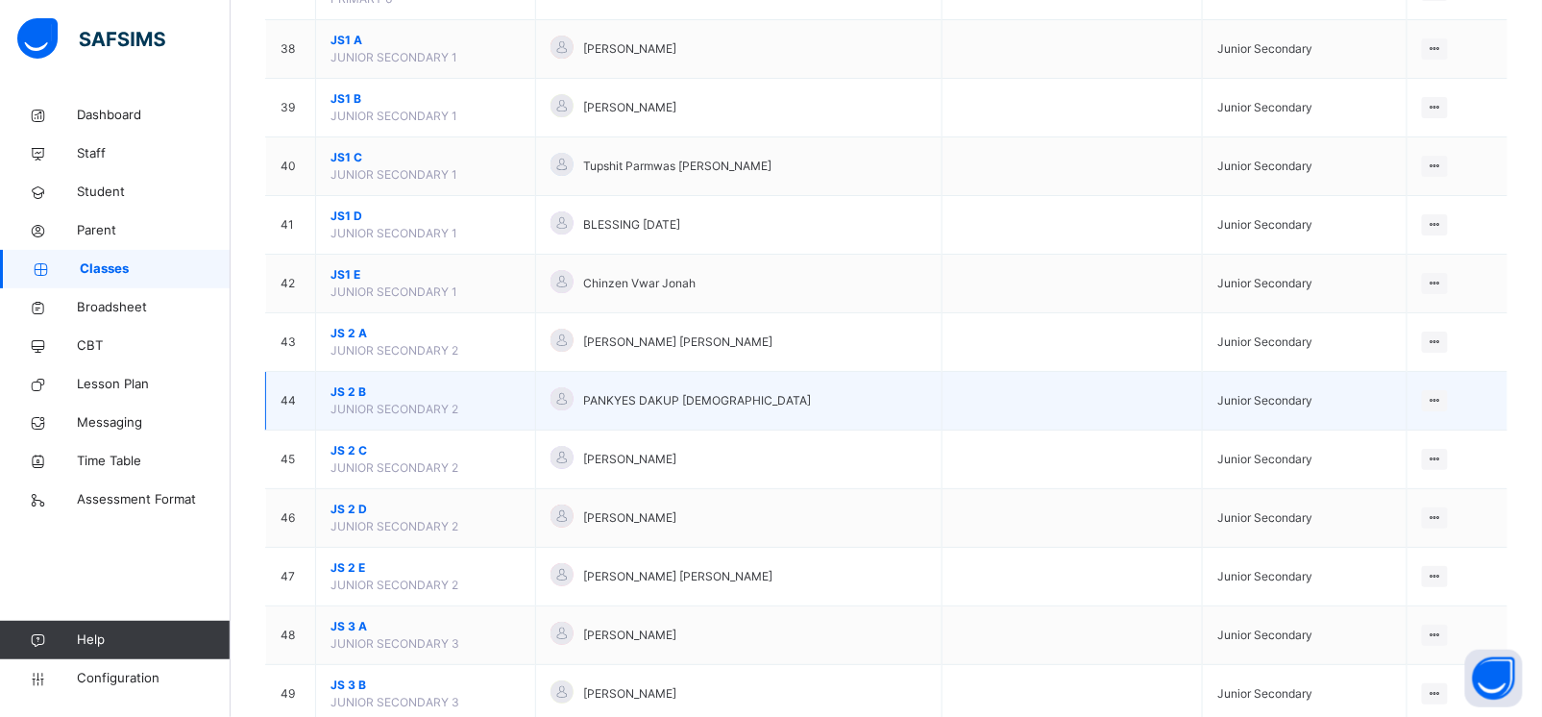
scroll to position [2331, 0]
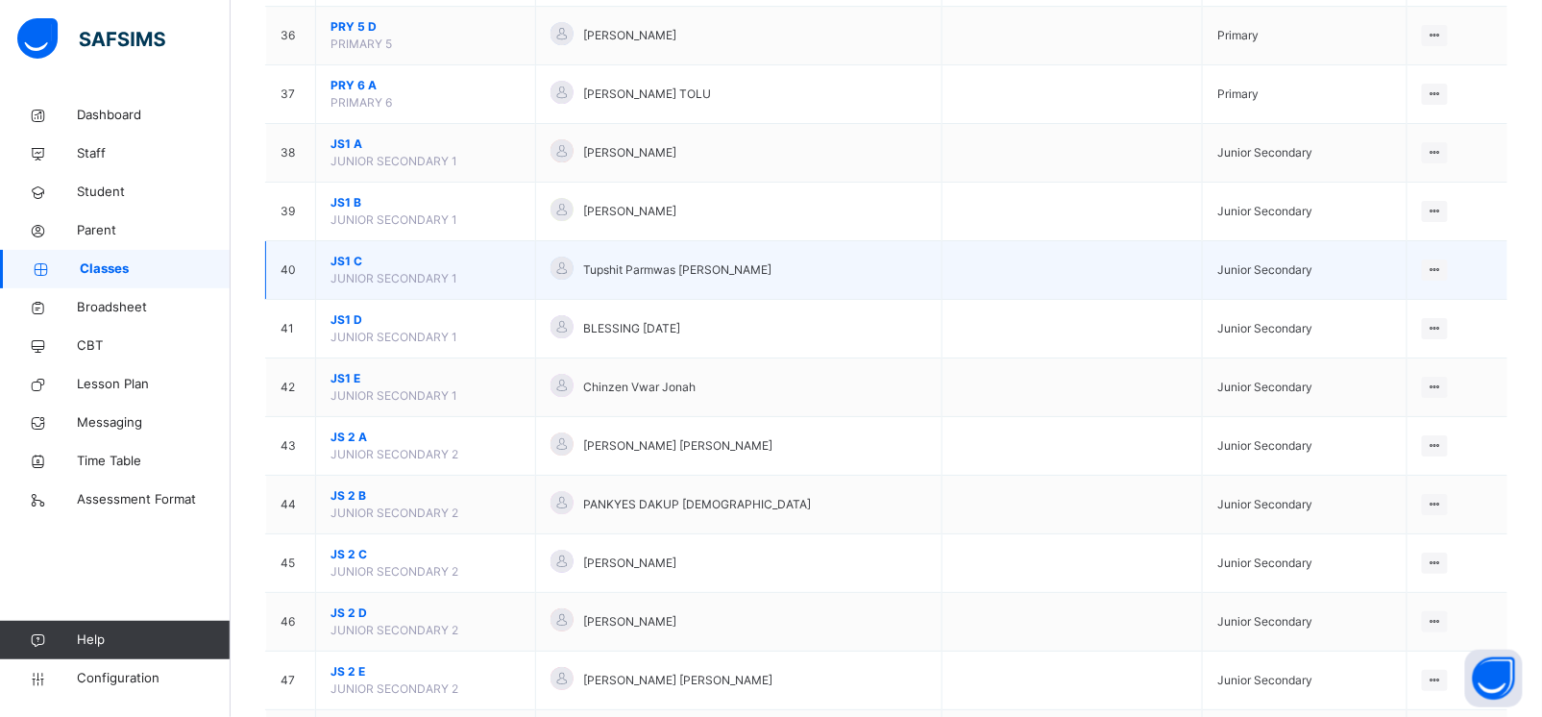
click at [343, 270] on span "JS1 C" at bounding box center [426, 261] width 190 height 17
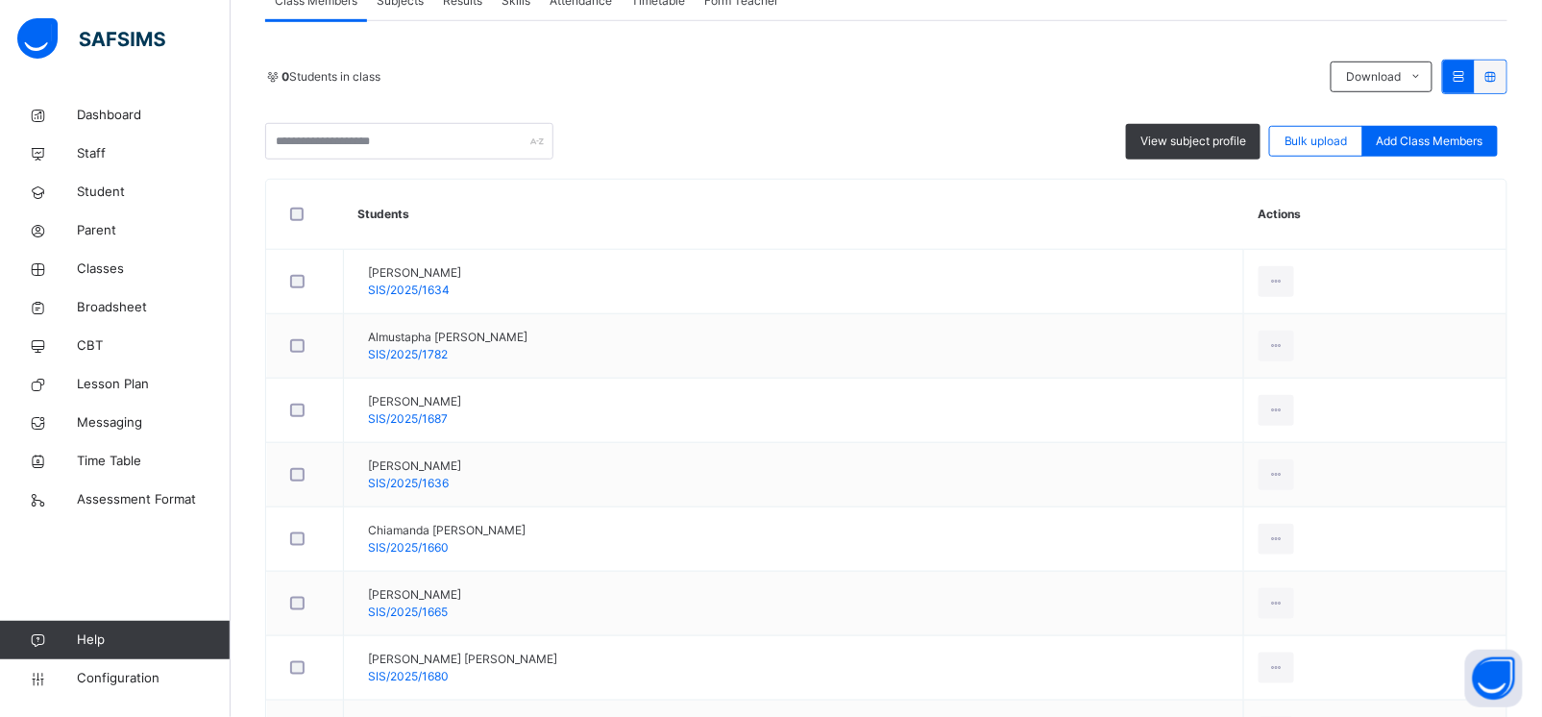
scroll to position [66, 0]
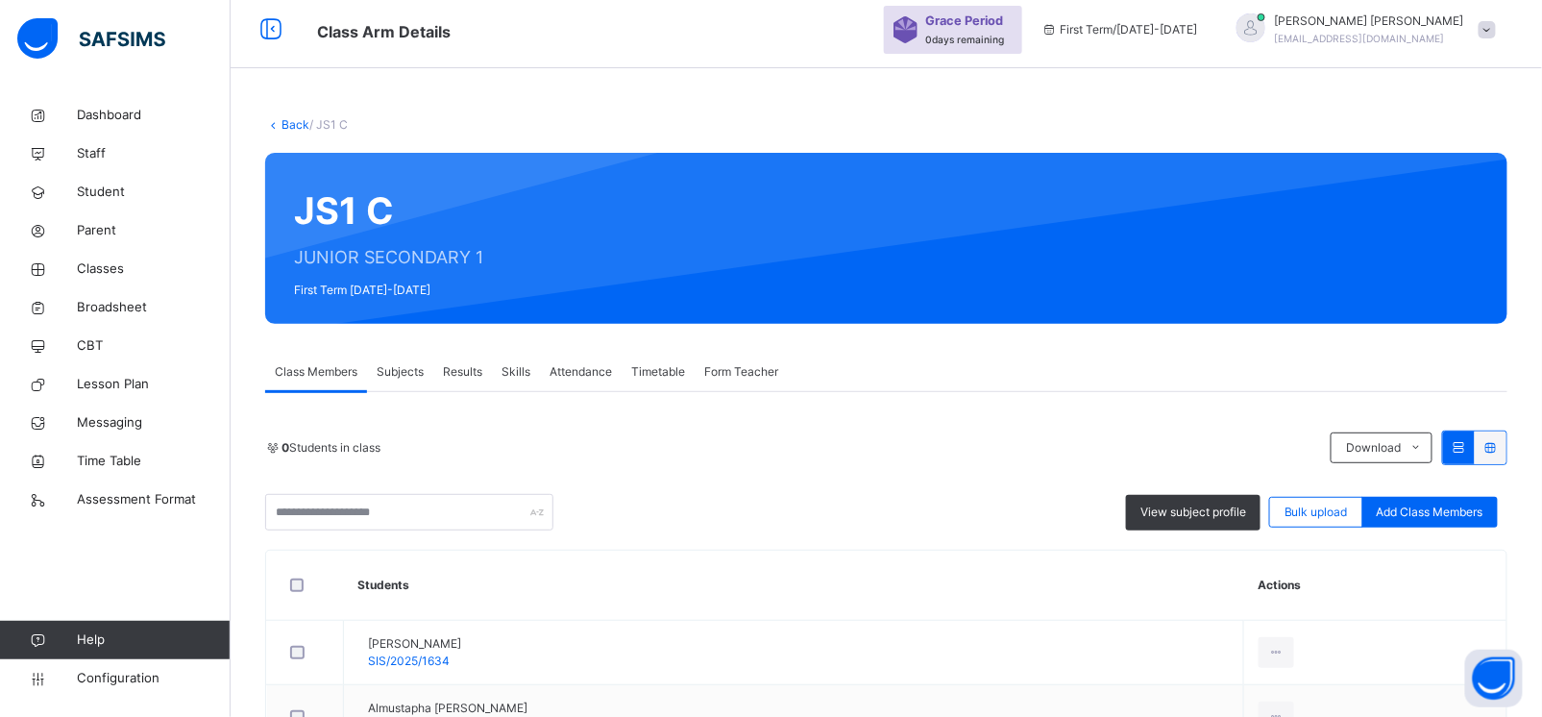
click at [395, 363] on span "Subjects" at bounding box center [400, 371] width 47 height 17
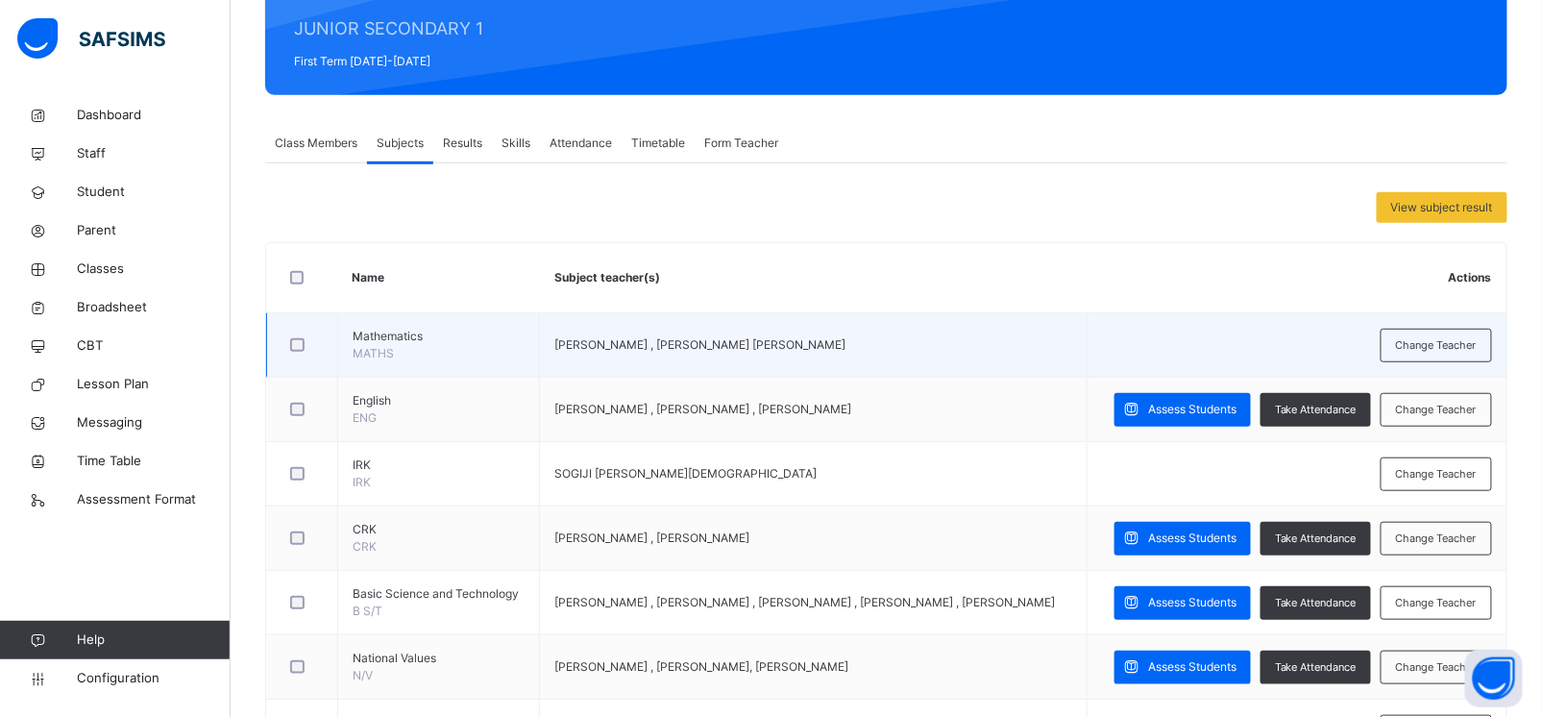
scroll to position [303, 0]
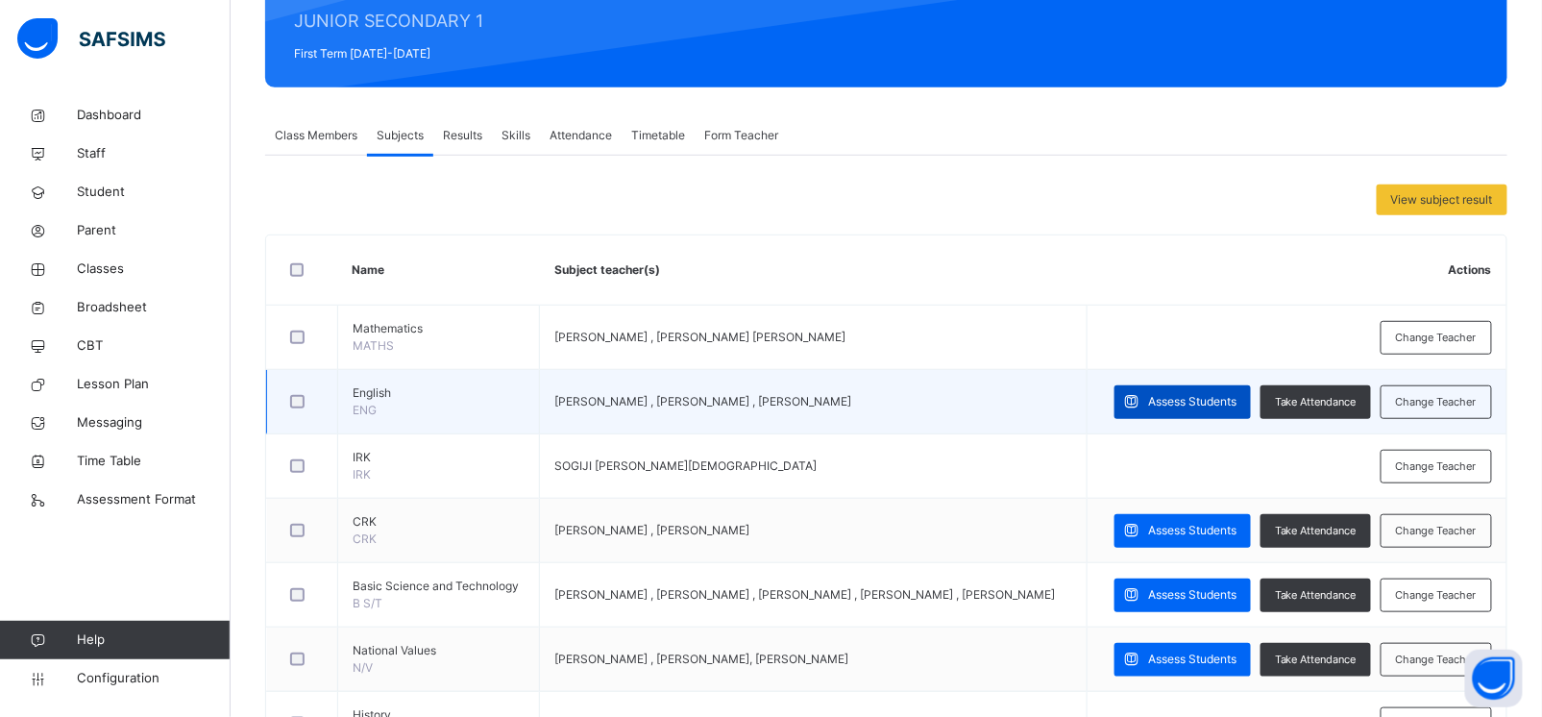
click at [1184, 406] on span "Assess Students" at bounding box center [1192, 401] width 88 height 17
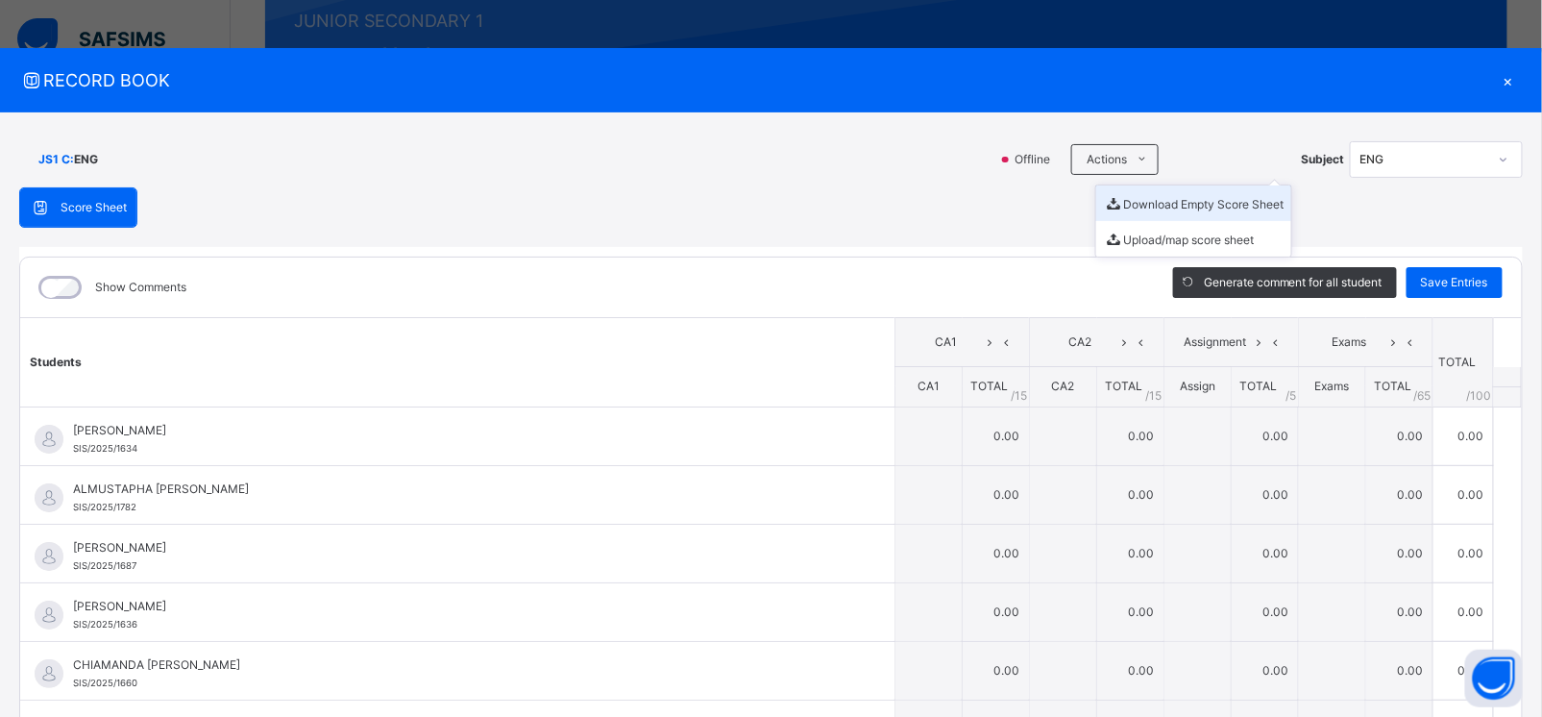
click at [1146, 209] on li "Download Empty Score Sheet" at bounding box center [1193, 203] width 195 height 36
click at [1502, 83] on div "×" at bounding box center [1508, 80] width 29 height 26
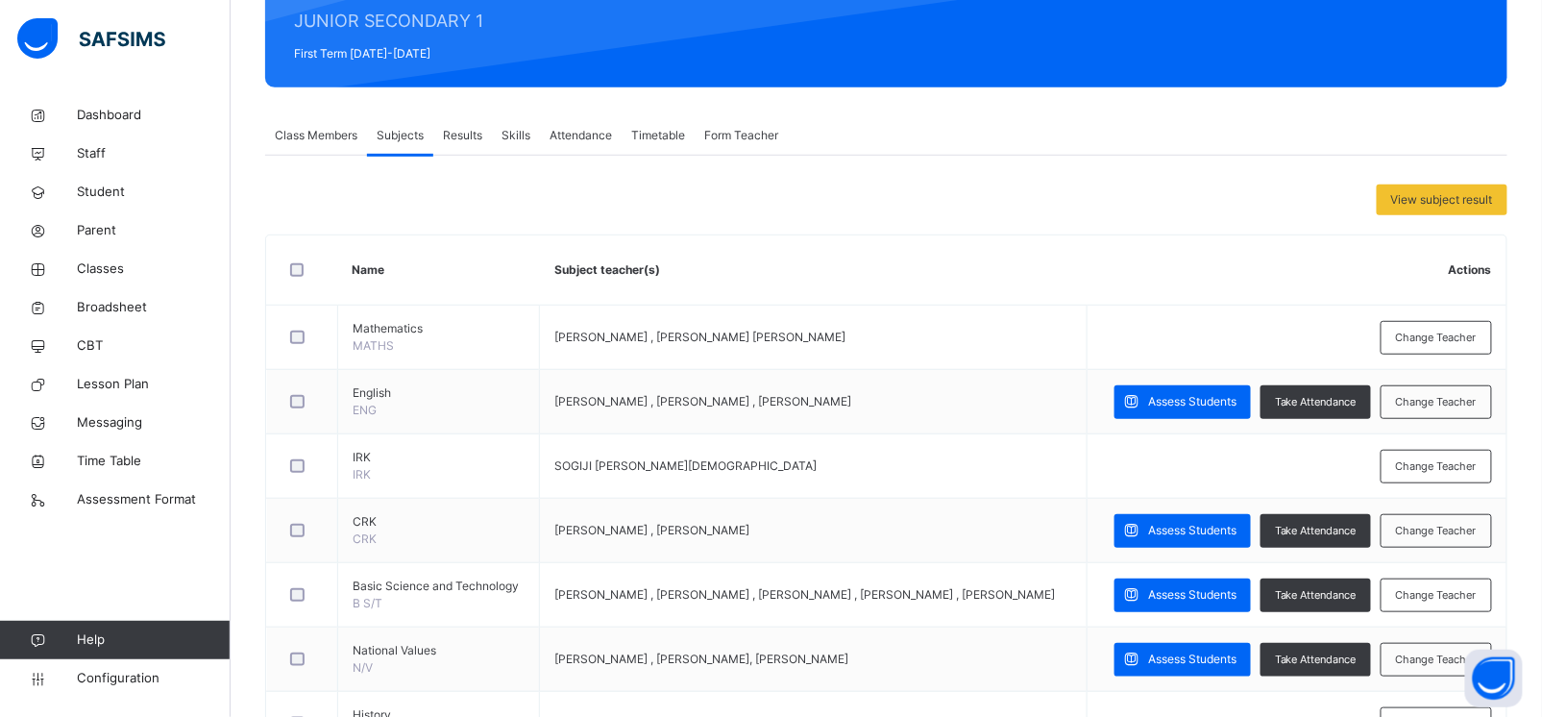
scroll to position [0, 0]
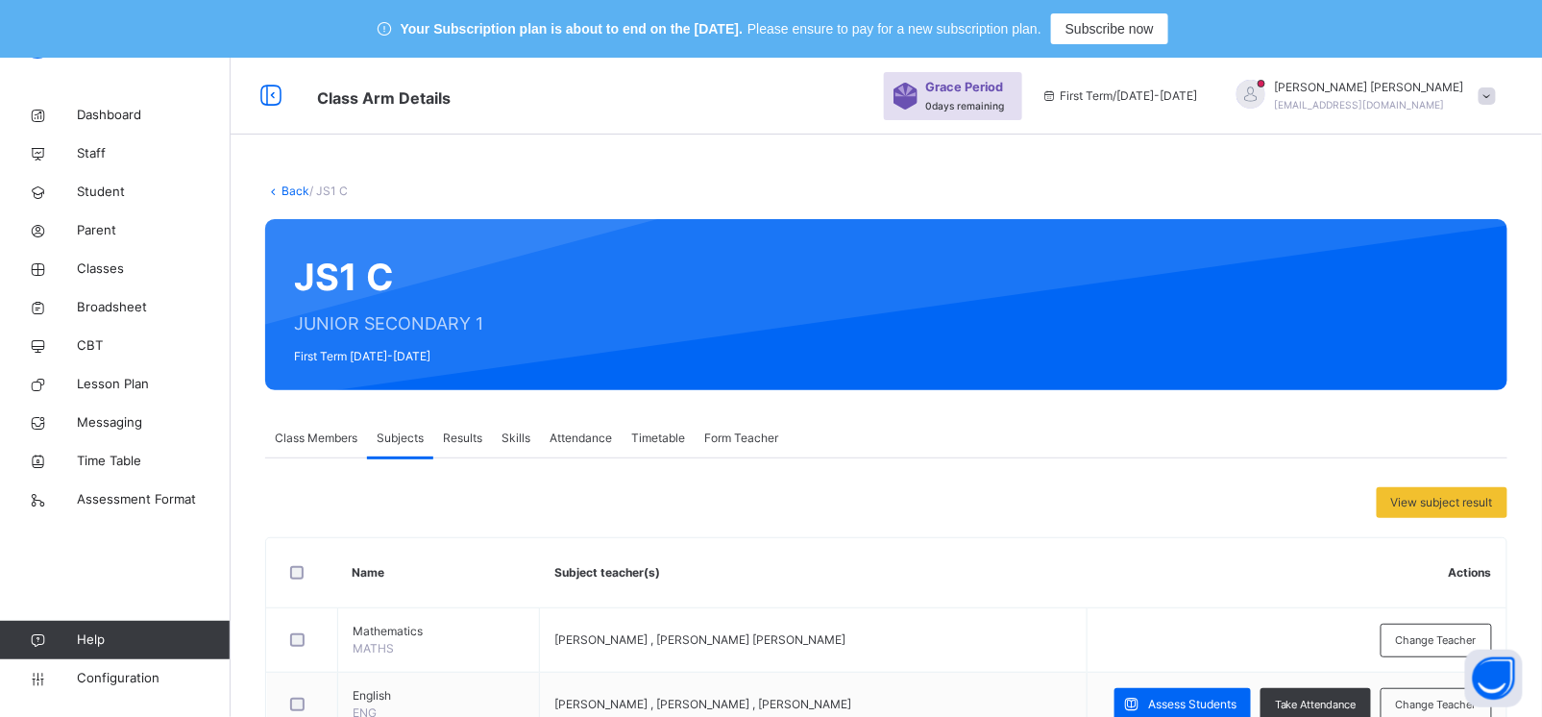
click at [298, 184] on link "Back" at bounding box center [296, 191] width 28 height 14
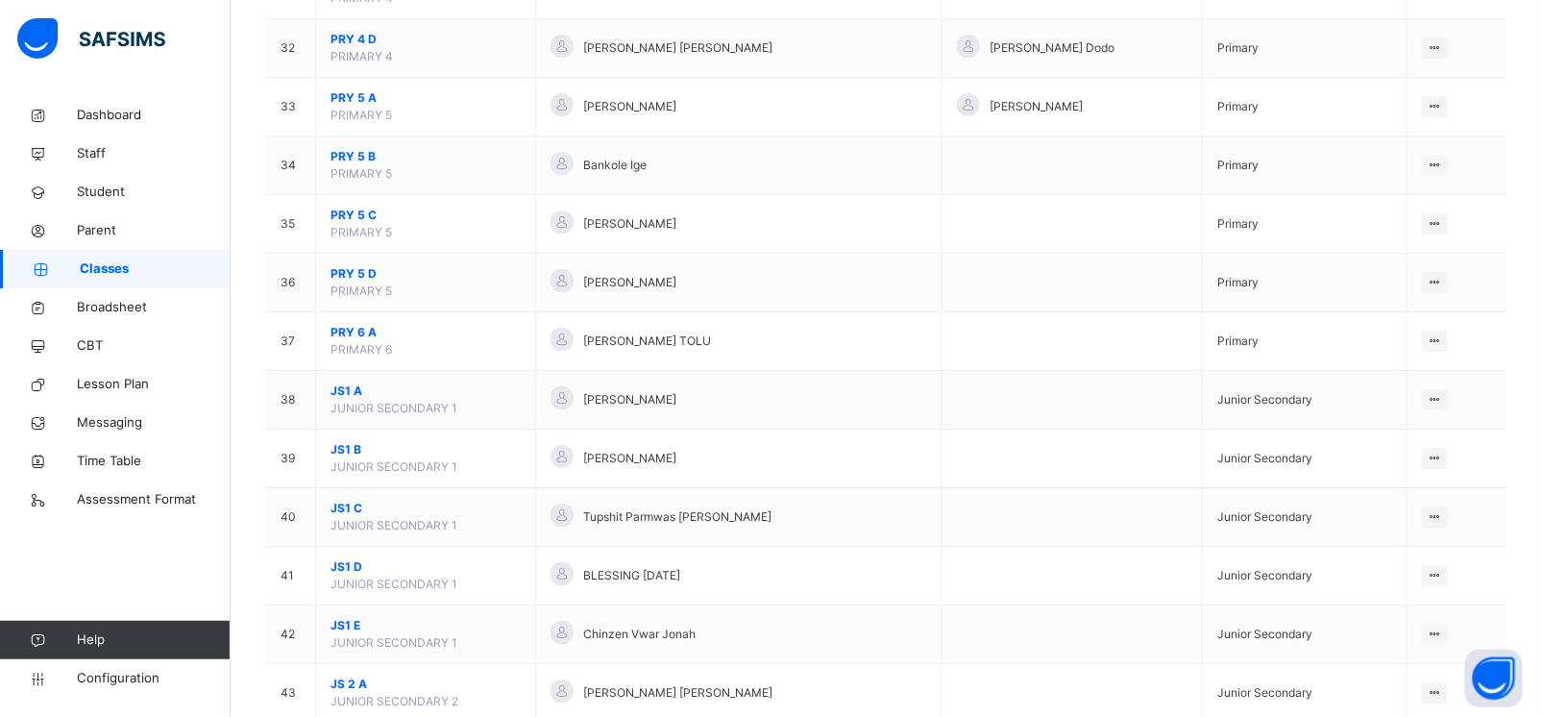
scroll to position [2129, 0]
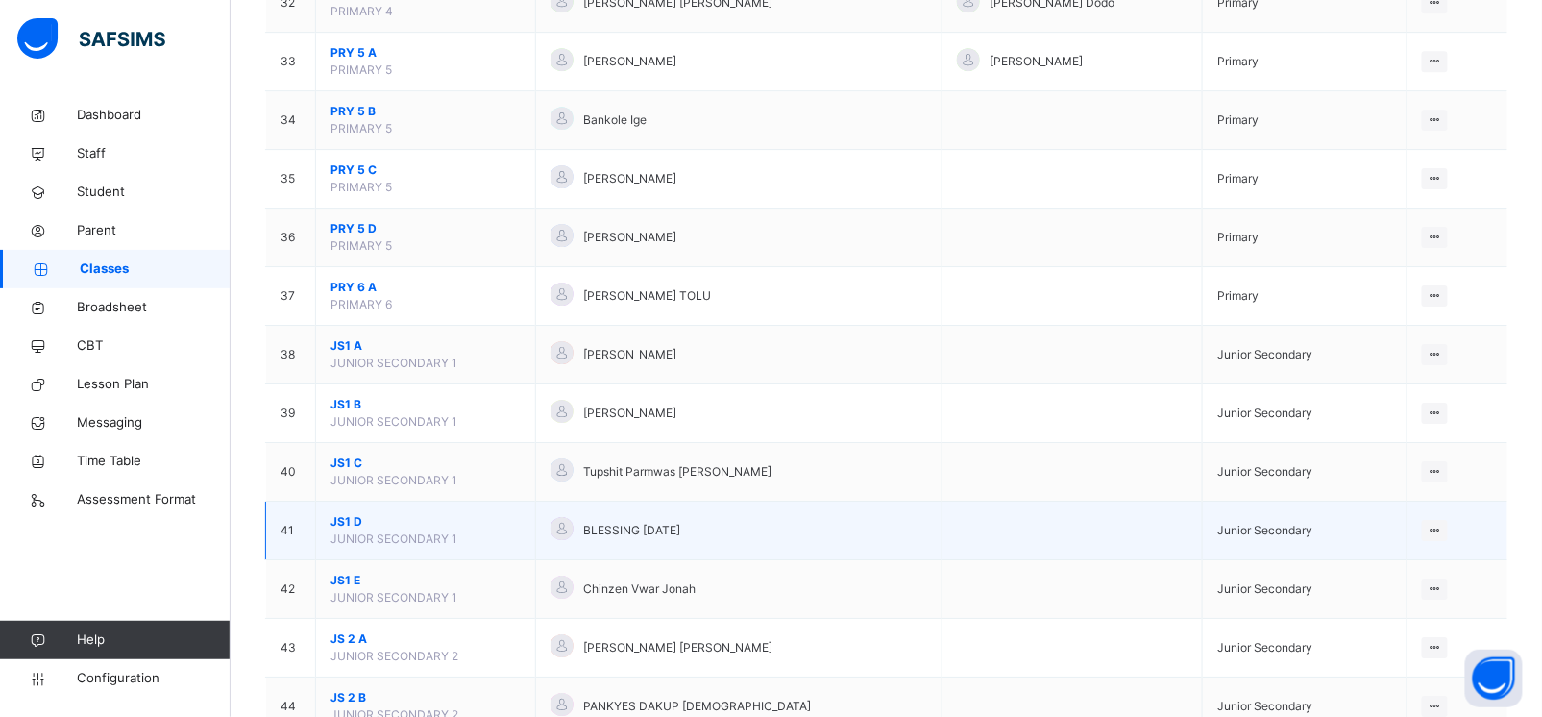
click at [345, 529] on span "JS1 D" at bounding box center [426, 521] width 190 height 17
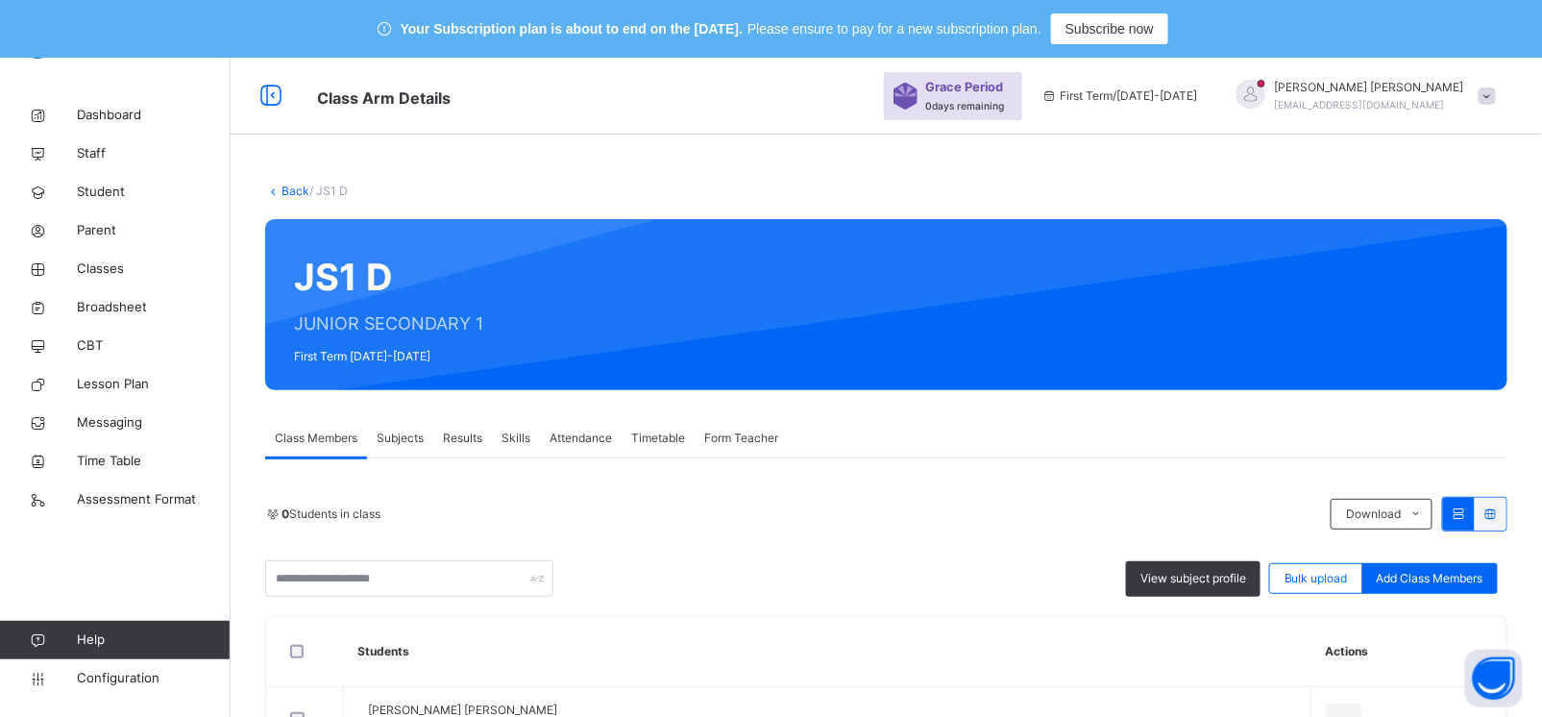
click at [406, 432] on span "Subjects" at bounding box center [400, 438] width 47 height 17
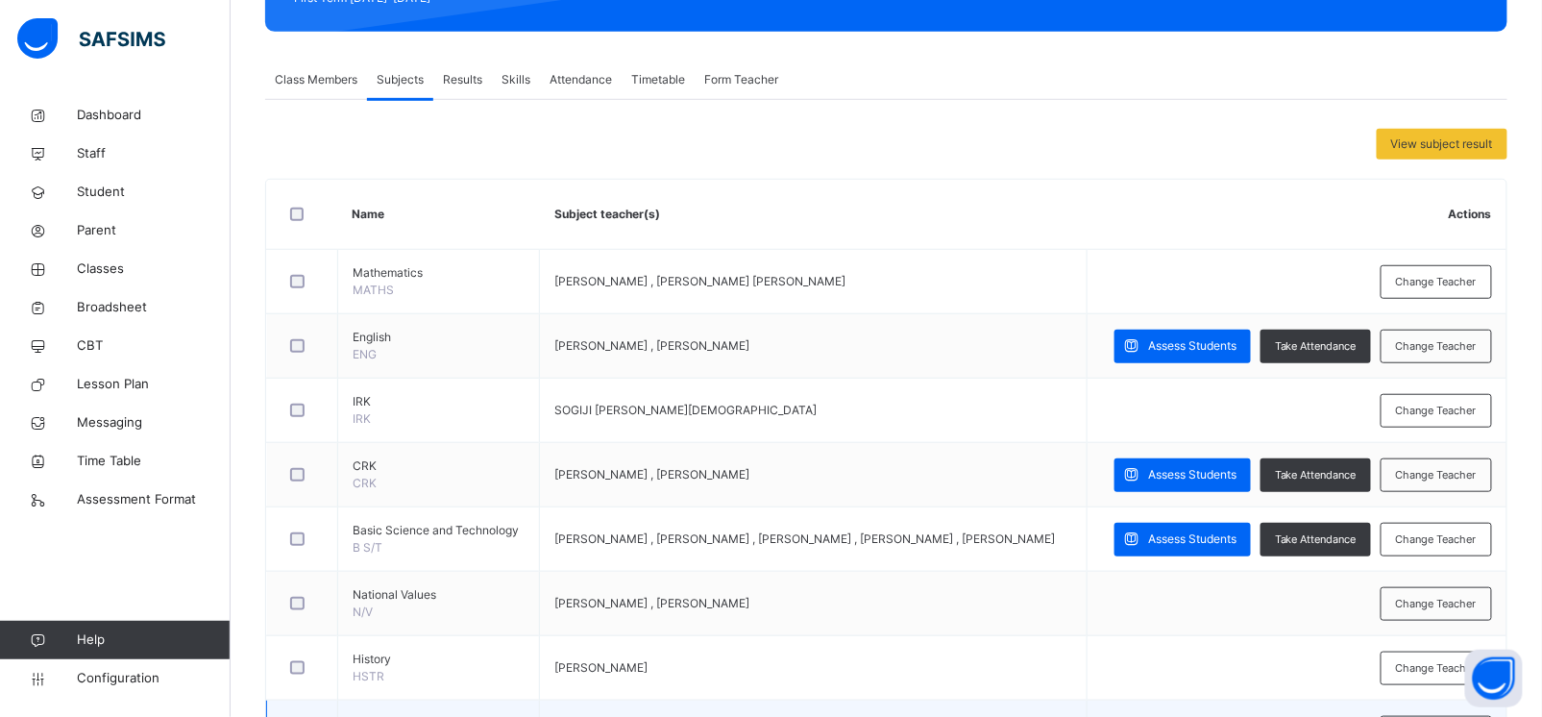
scroll to position [342, 0]
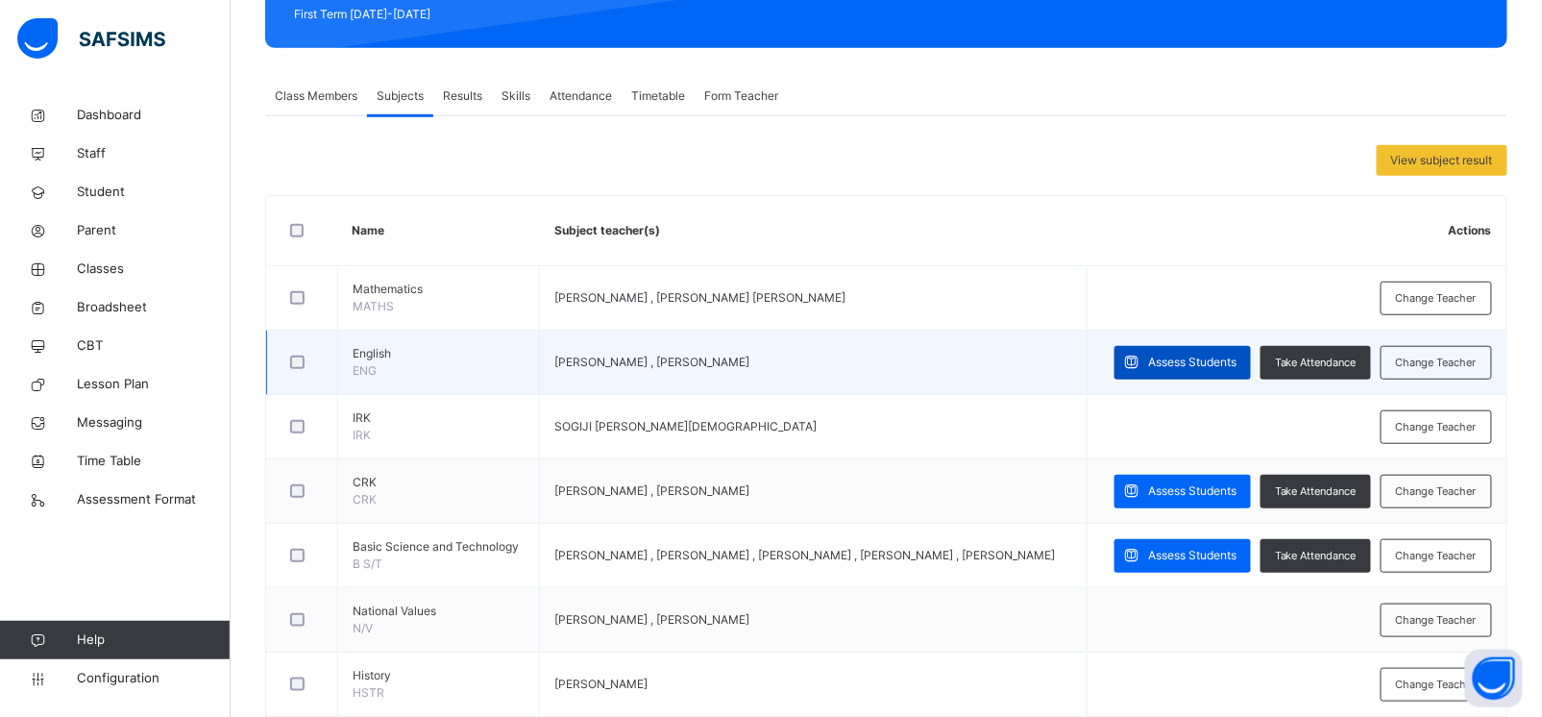
click at [1192, 363] on span "Assess Students" at bounding box center [1192, 362] width 88 height 17
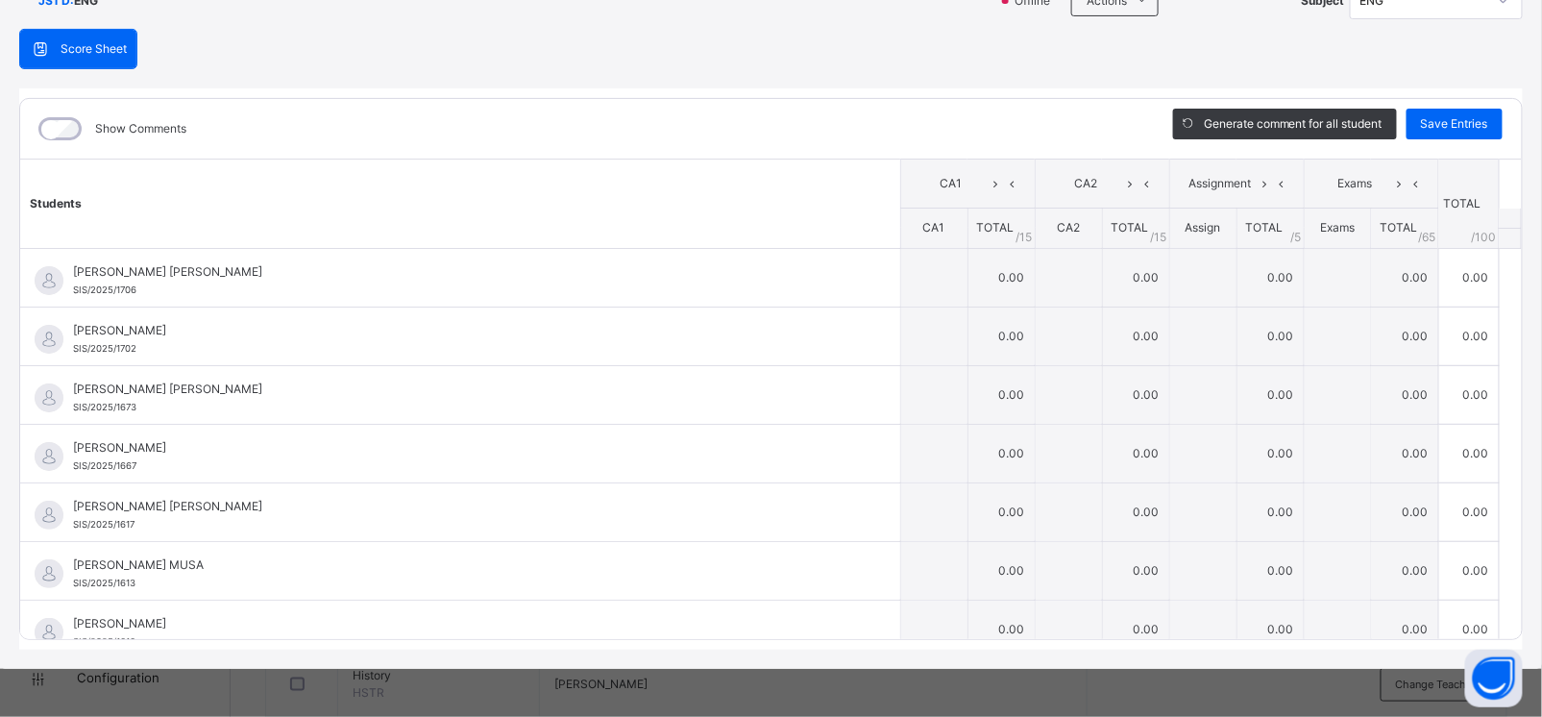
scroll to position [0, 0]
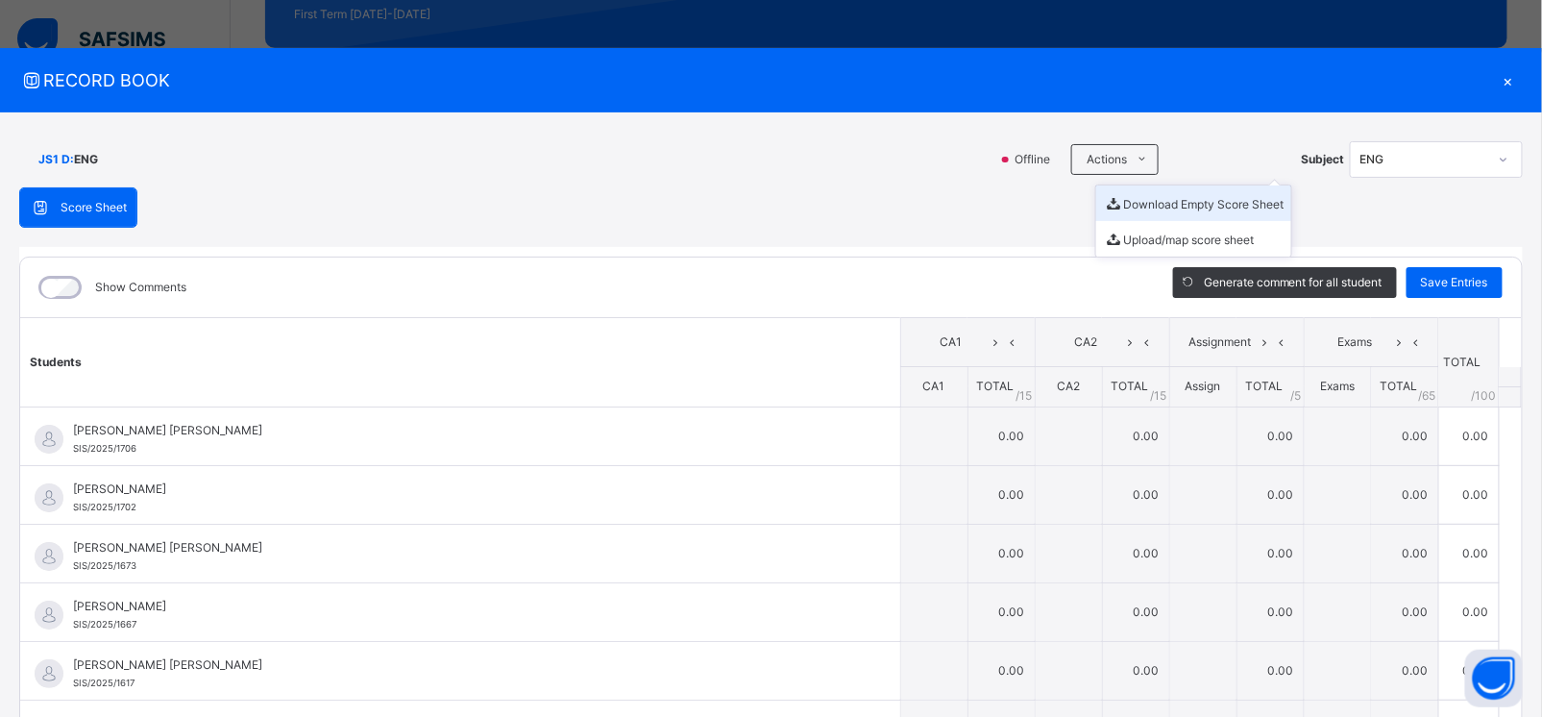
click at [1139, 204] on li "Download Empty Score Sheet" at bounding box center [1193, 203] width 195 height 36
click at [1498, 77] on div "×" at bounding box center [1508, 80] width 29 height 26
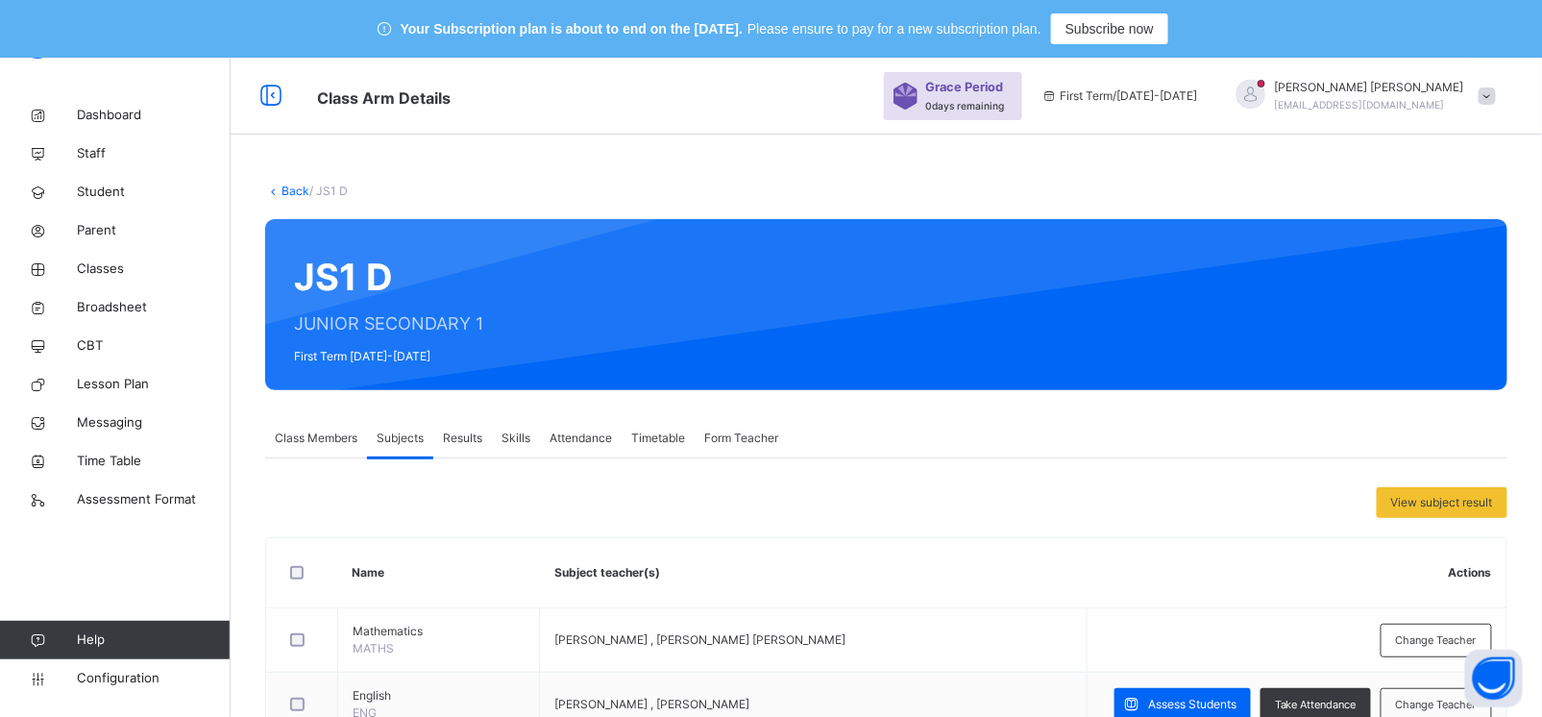
click at [284, 184] on link "Back" at bounding box center [296, 191] width 28 height 14
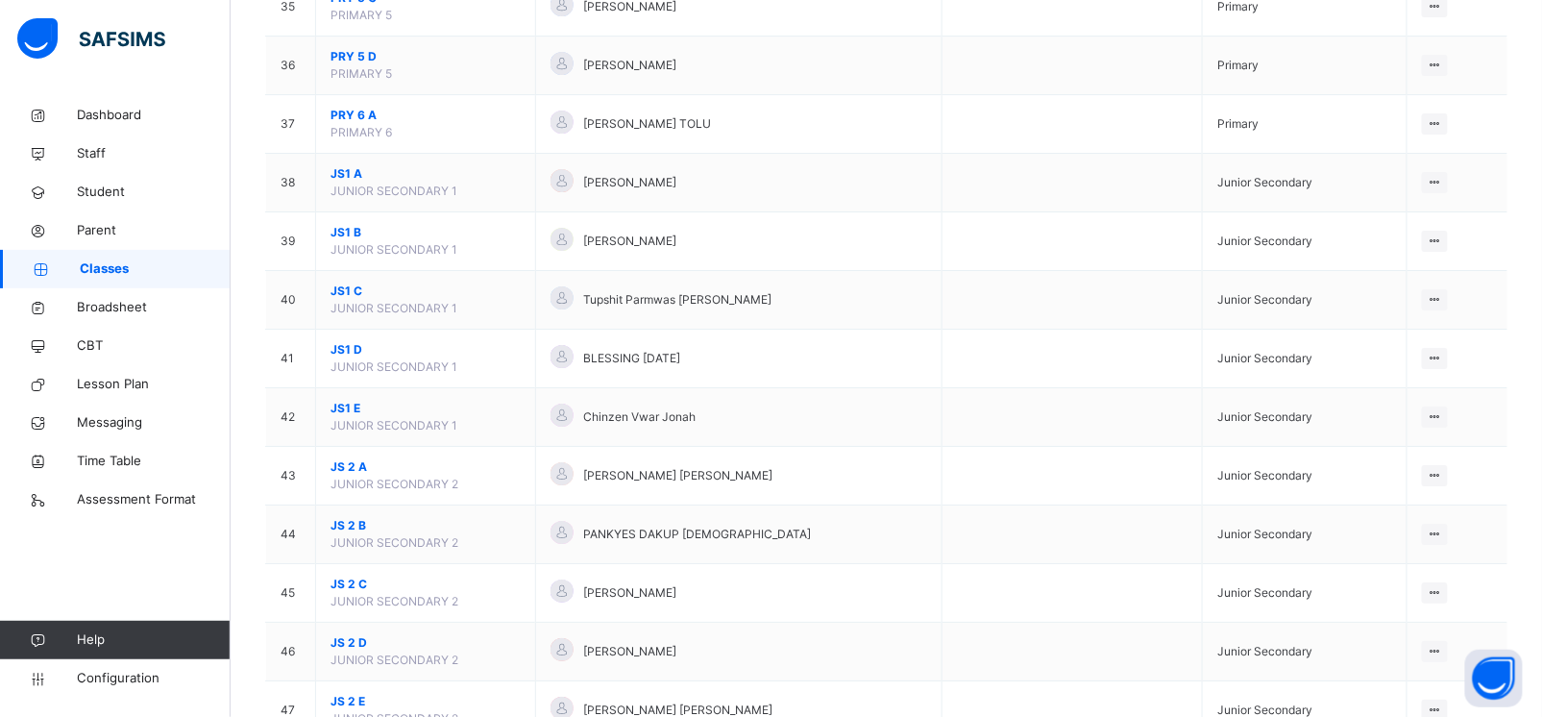
scroll to position [2306, 0]
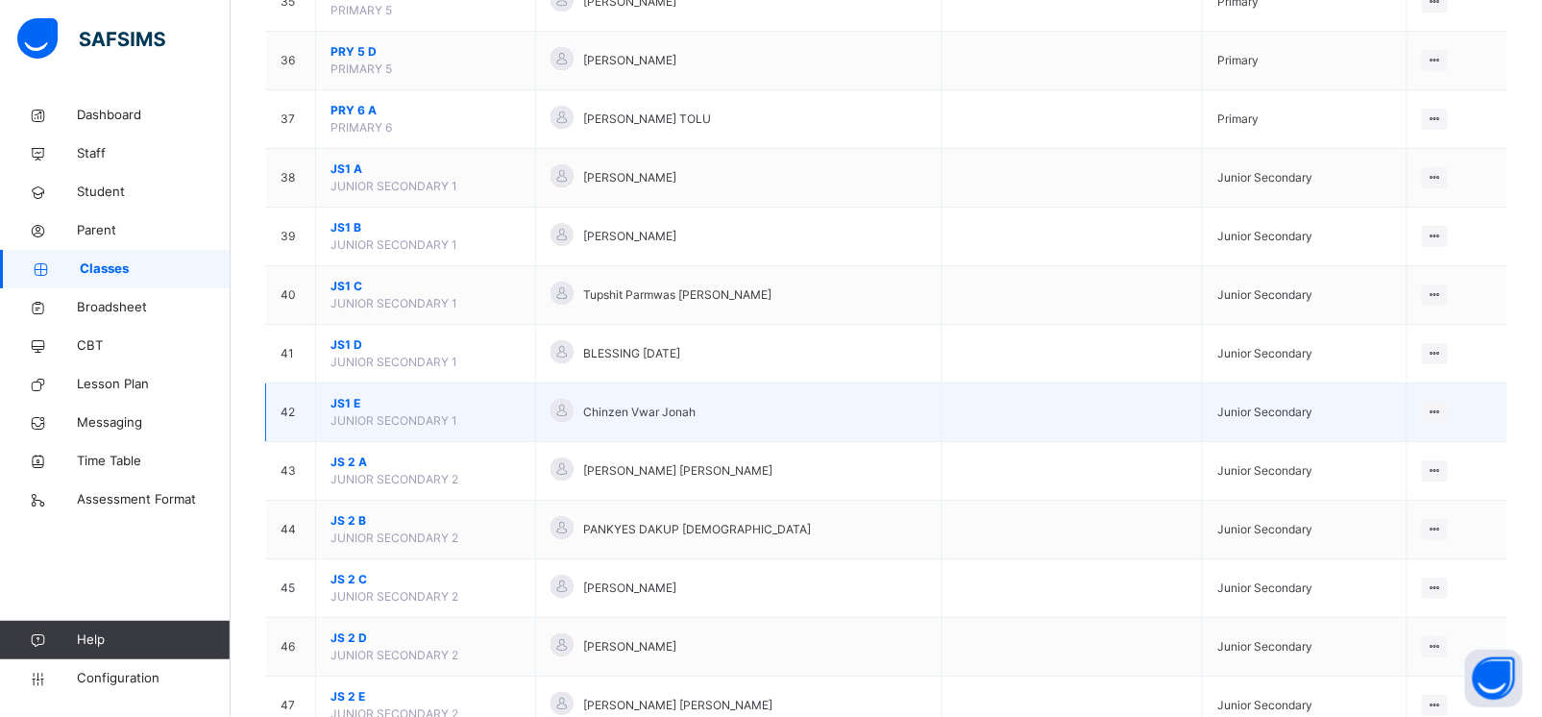
click at [349, 410] on span "JS1 E" at bounding box center [426, 403] width 190 height 17
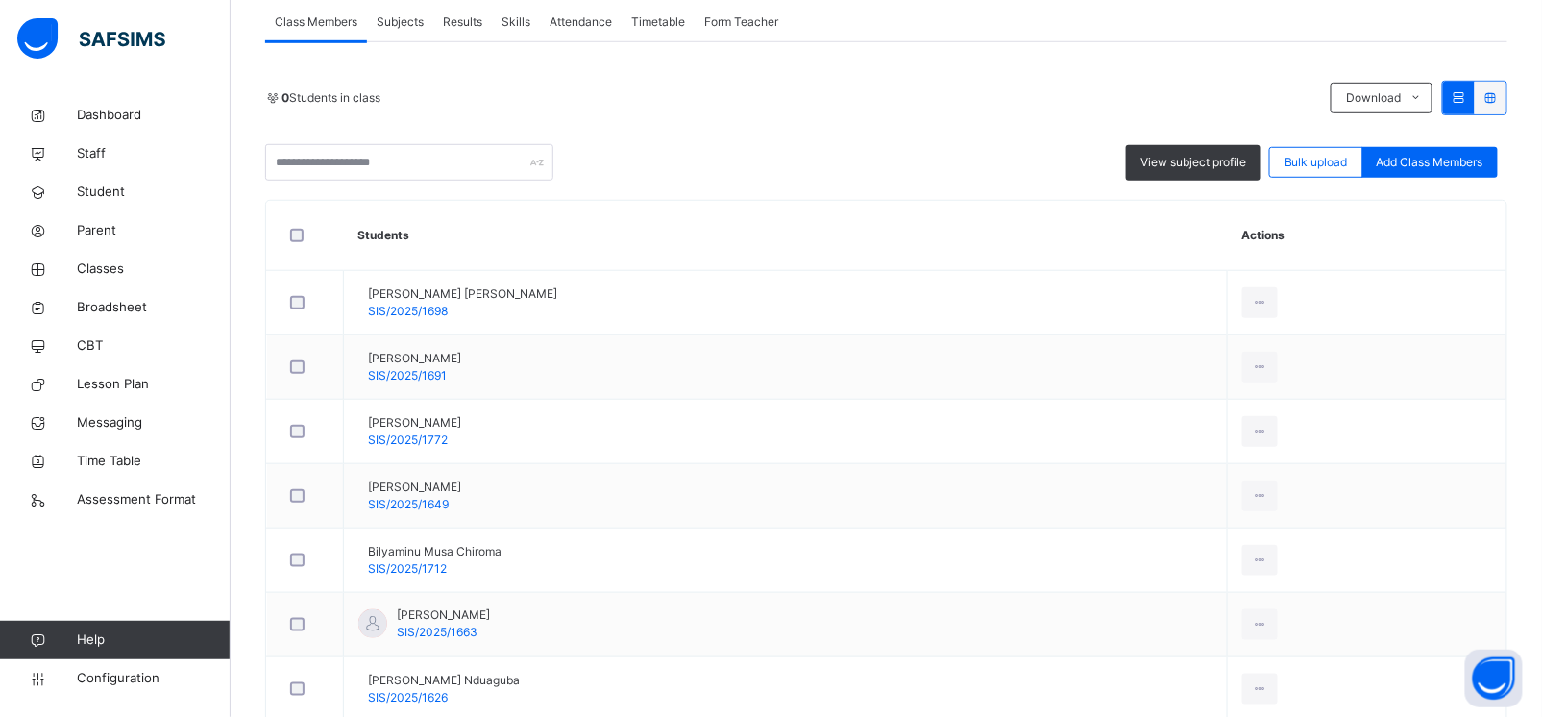
scroll to position [297, 0]
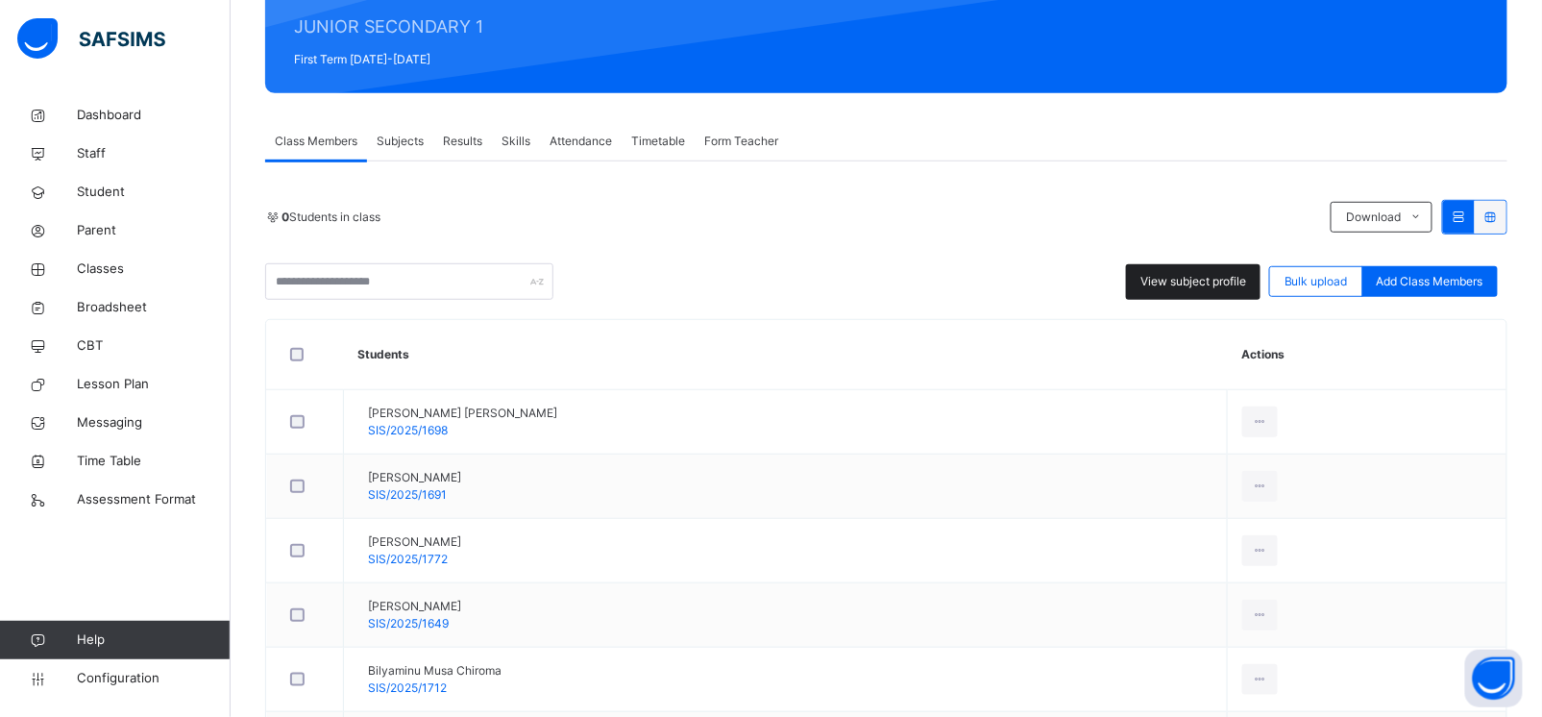
click at [1213, 278] on span "View subject profile" at bounding box center [1194, 281] width 106 height 17
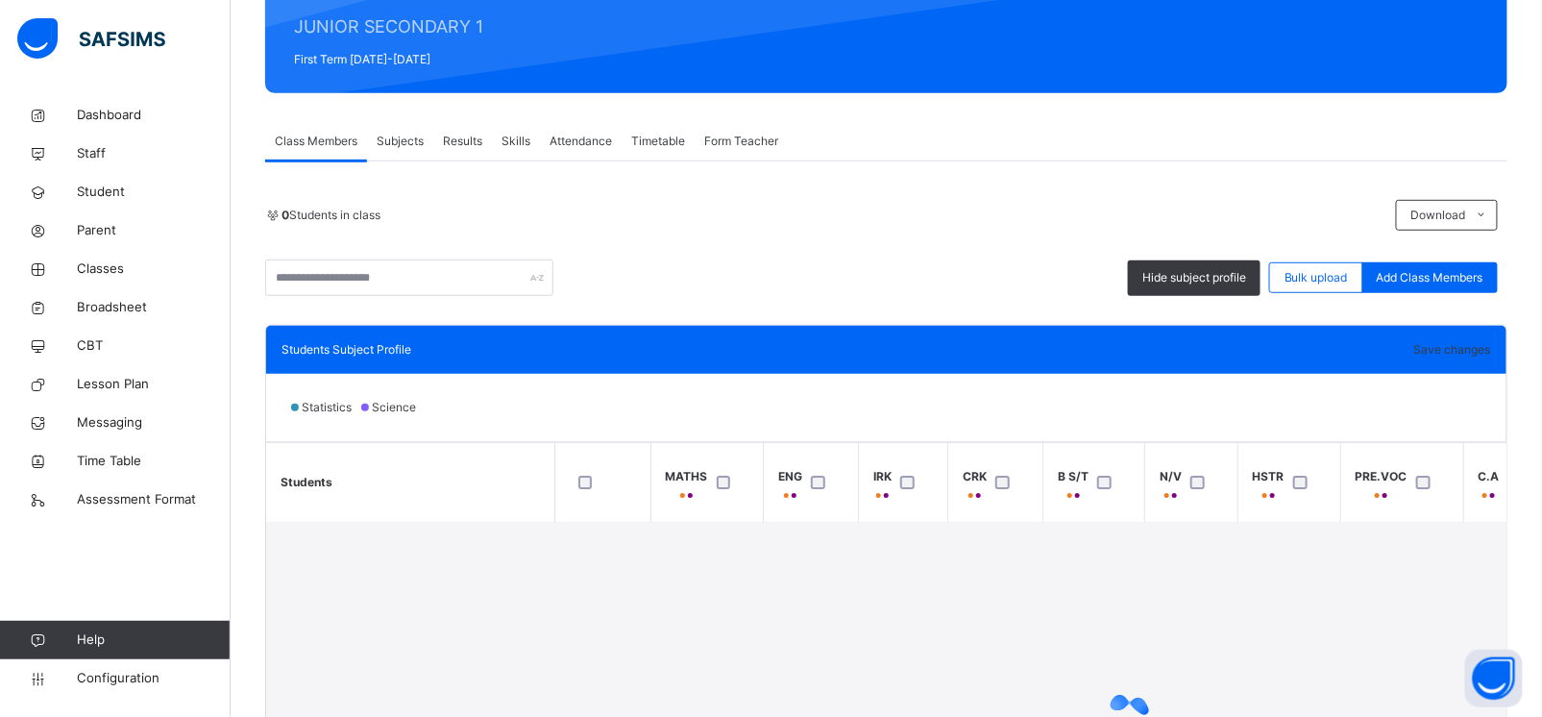
click at [406, 136] on span "Subjects" at bounding box center [400, 141] width 47 height 17
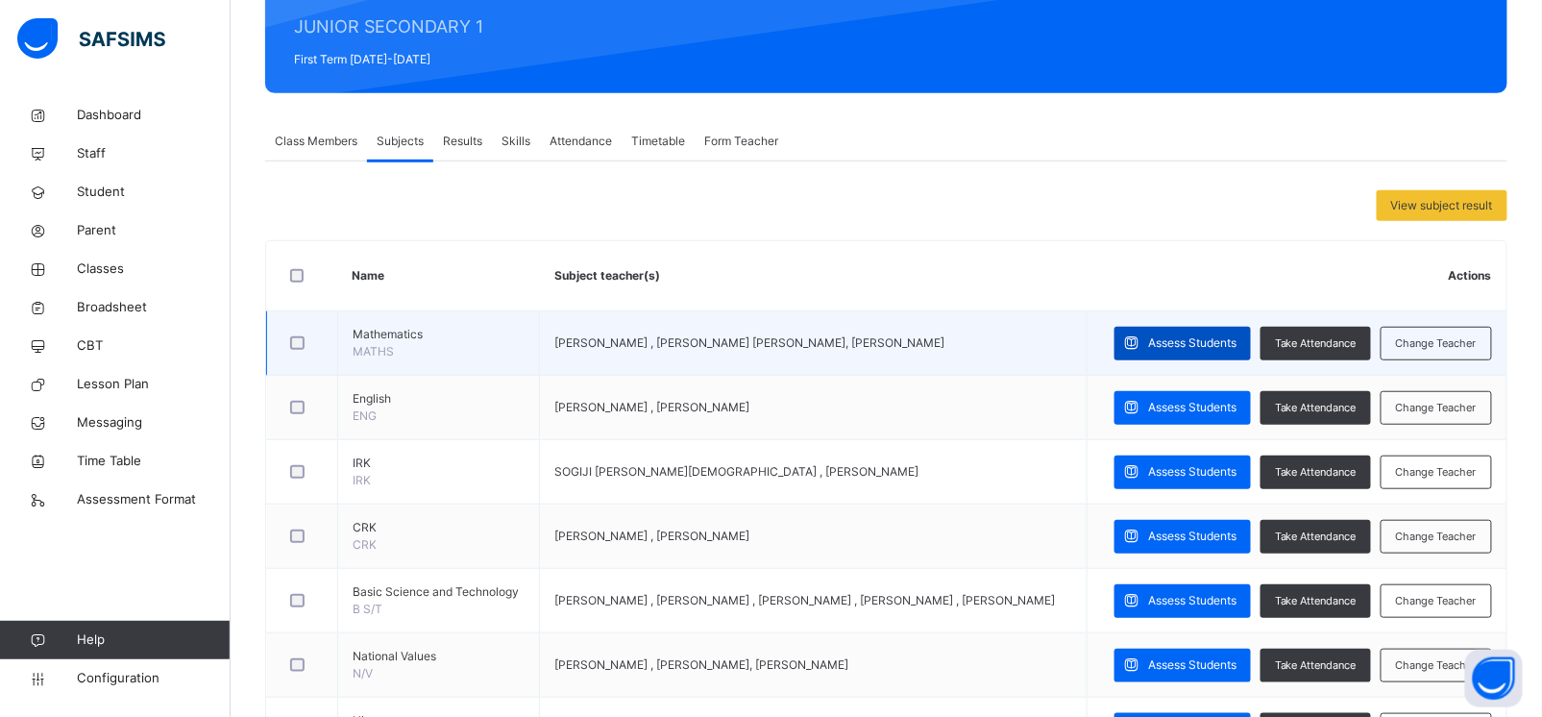
click at [1181, 344] on span "Assess Students" at bounding box center [1192, 342] width 88 height 17
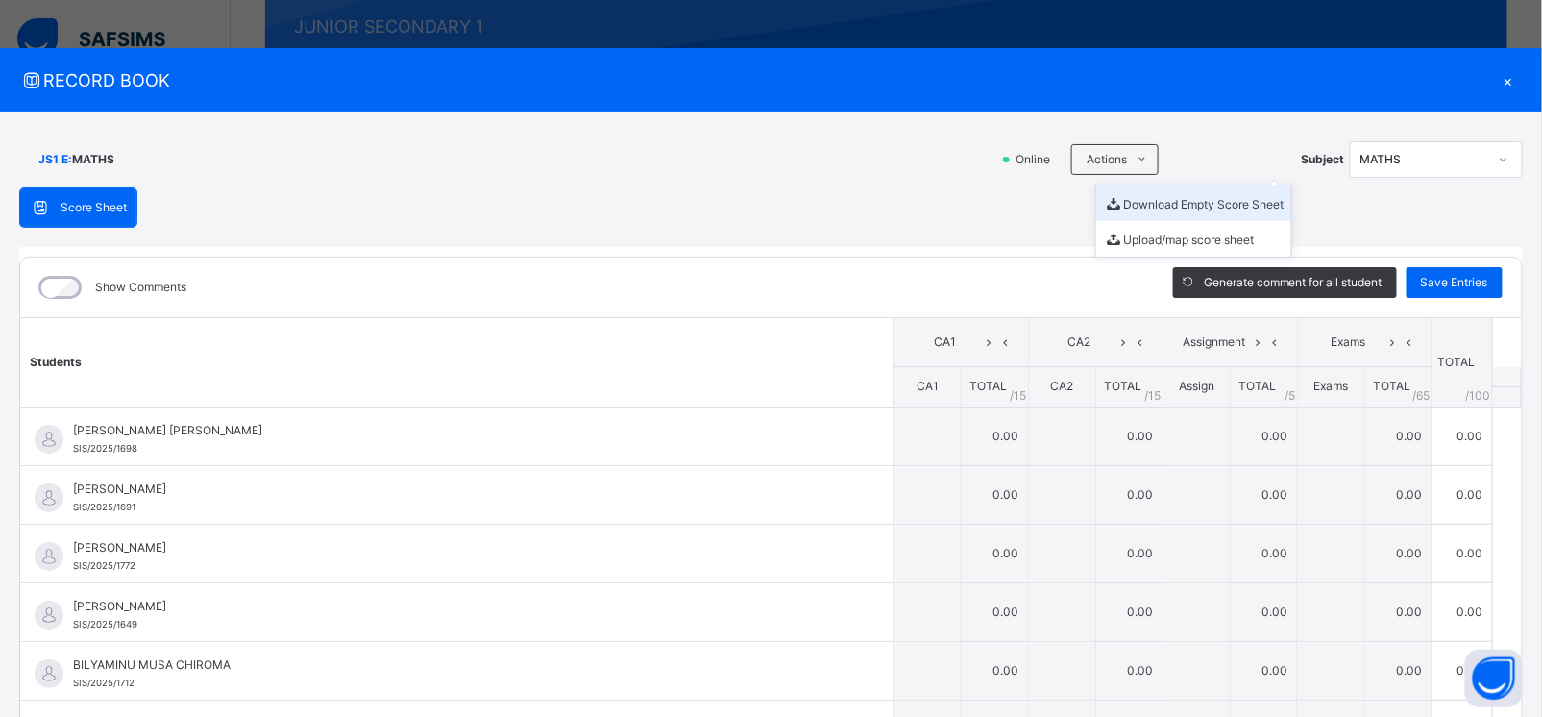
click at [1137, 200] on li "Download Empty Score Sheet" at bounding box center [1193, 203] width 195 height 36
click at [1494, 83] on div "×" at bounding box center [1508, 80] width 29 height 26
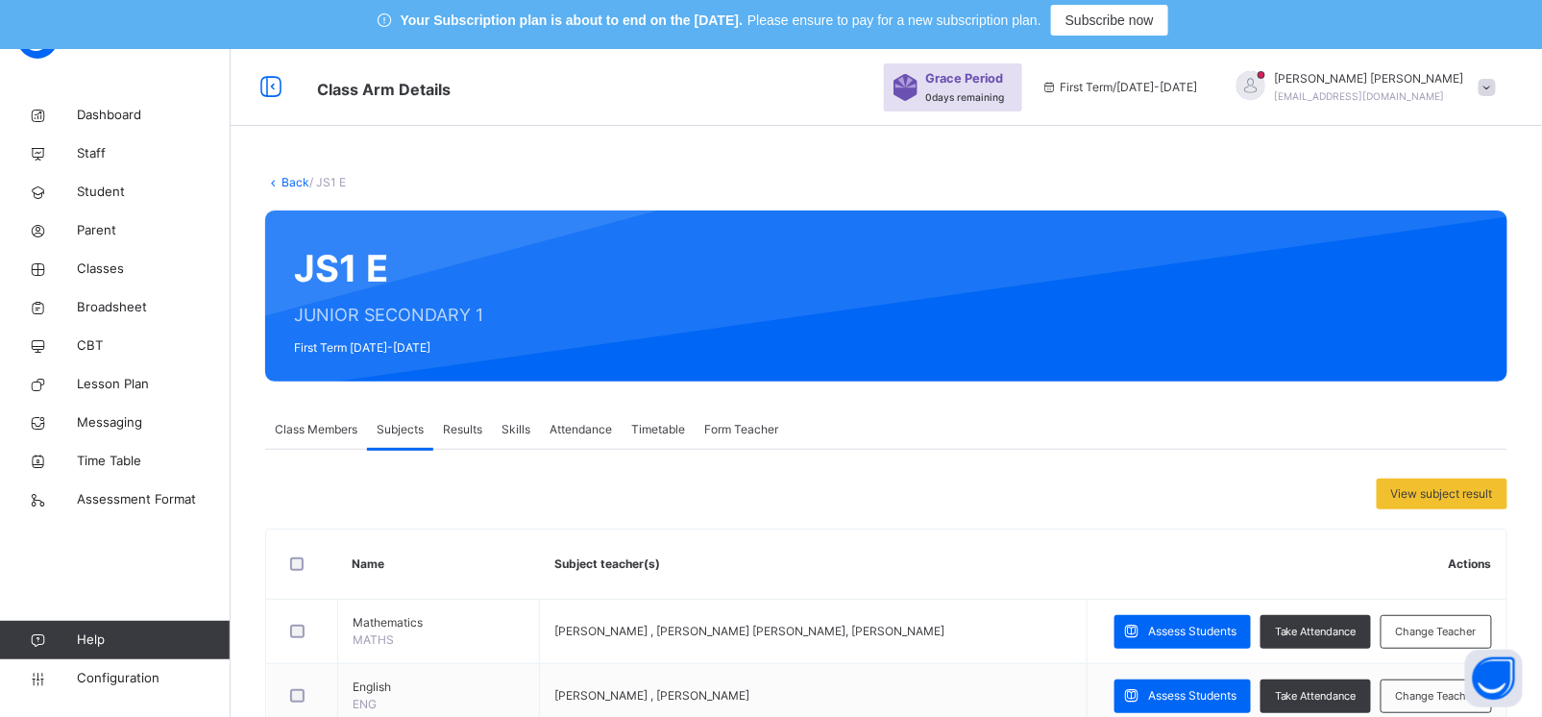
scroll to position [0, 0]
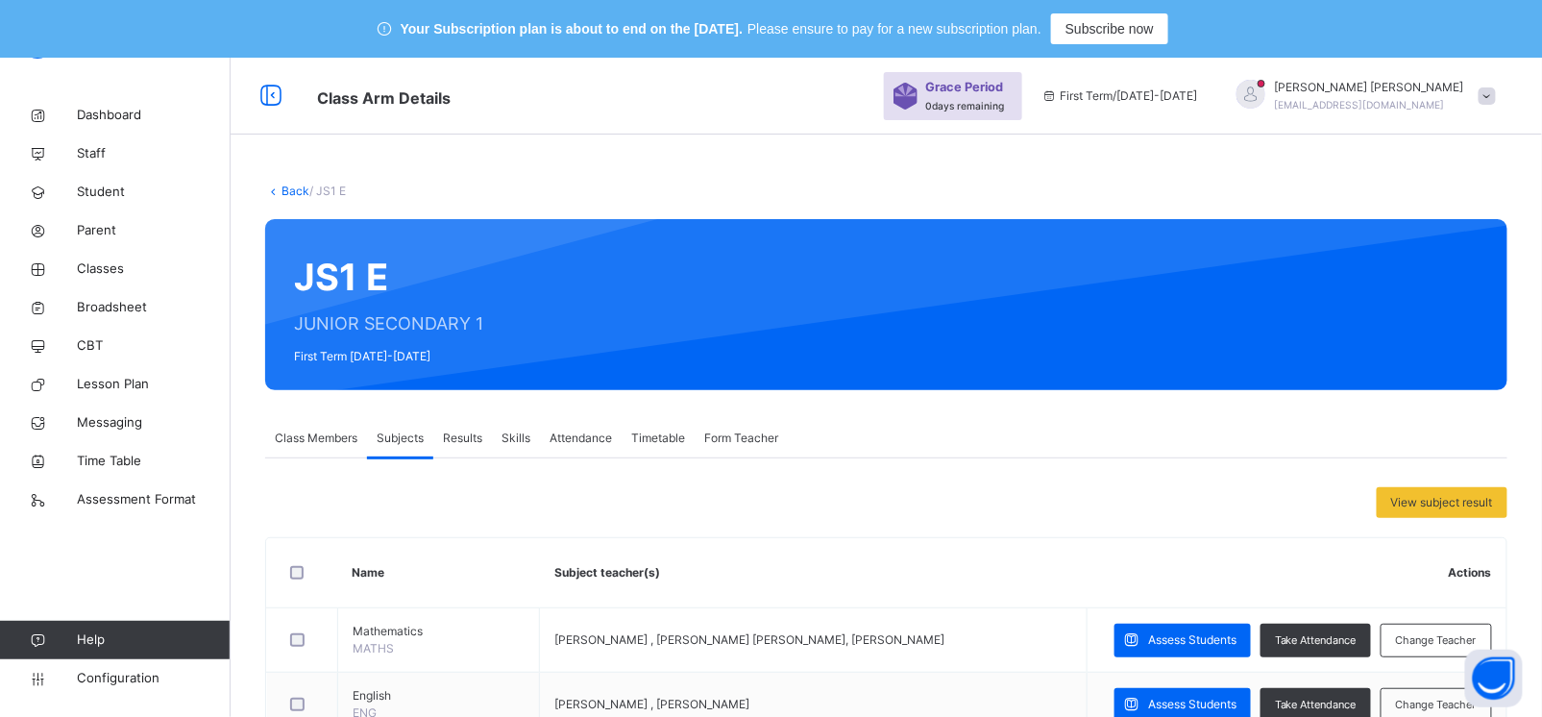
click at [295, 188] on link "Back" at bounding box center [296, 191] width 28 height 14
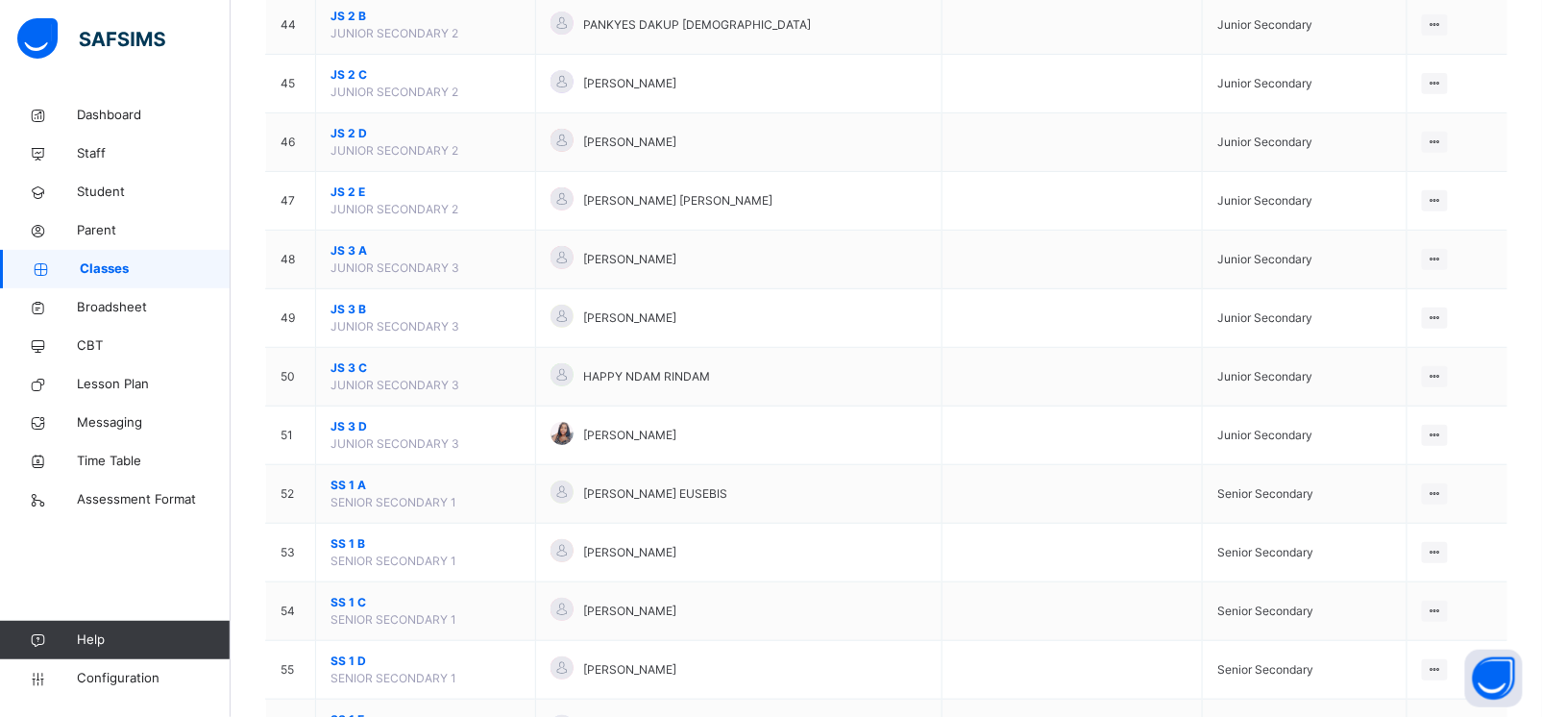
scroll to position [2833, 0]
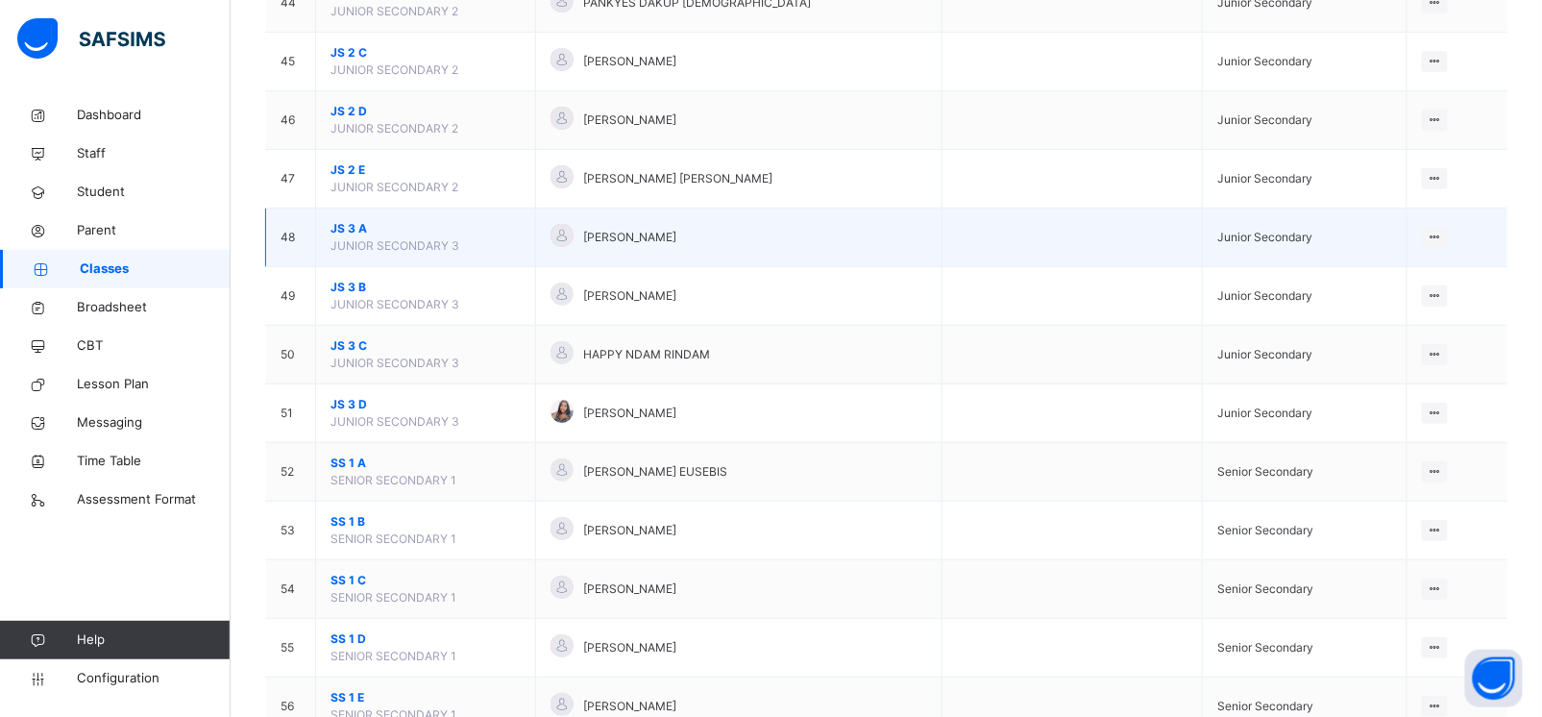
click at [345, 237] on span "JS 3 A" at bounding box center [426, 228] width 190 height 17
